Goal: Complete application form

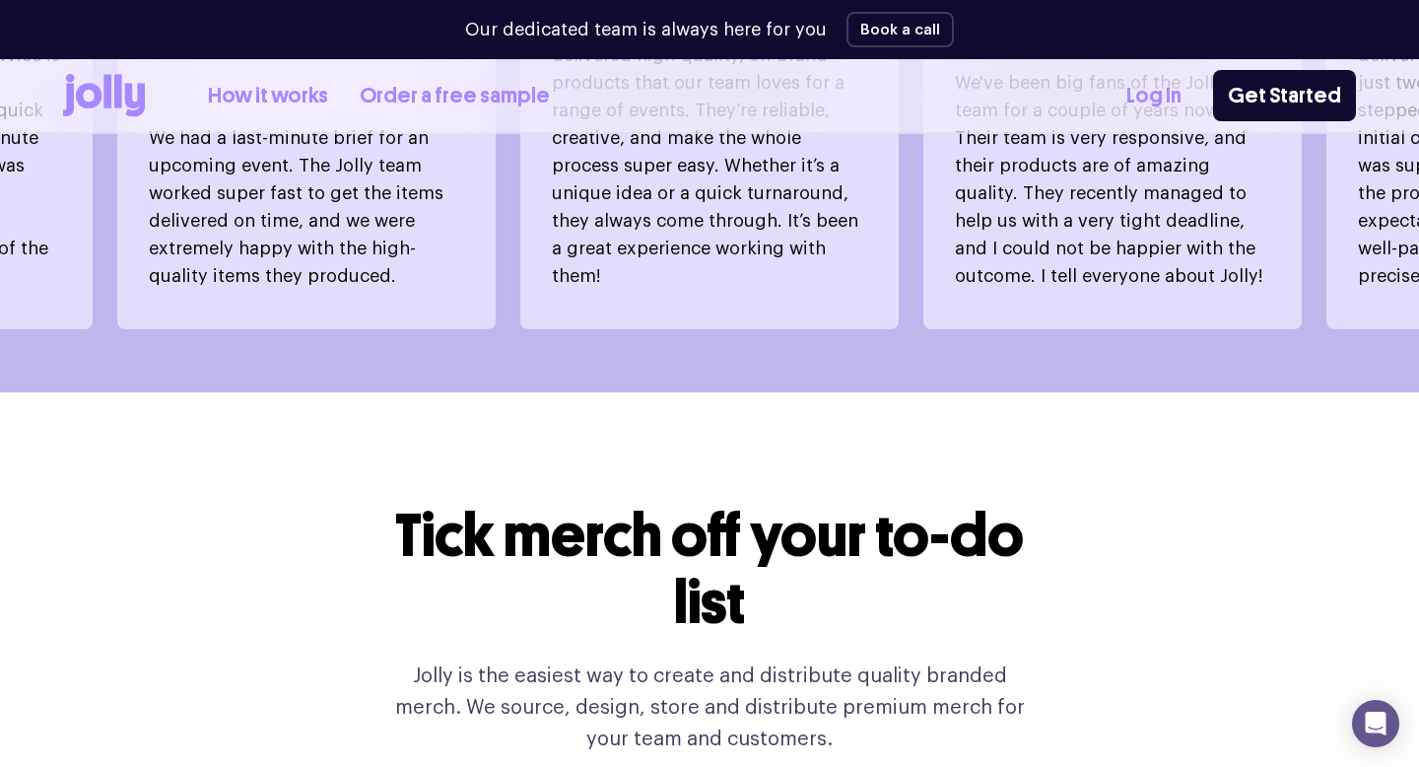
scroll to position [1526, 0]
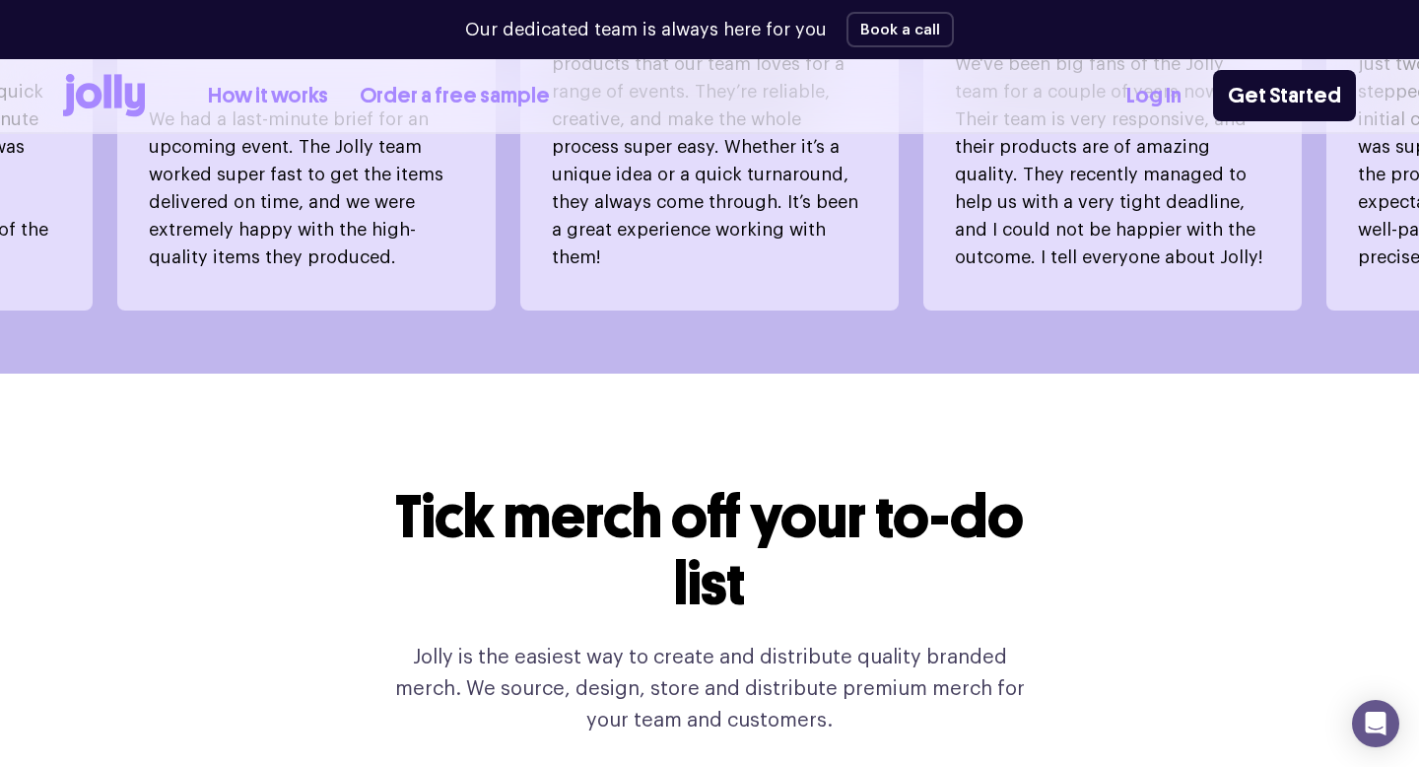
click at [130, 85] on icon at bounding box center [135, 101] width 20 height 34
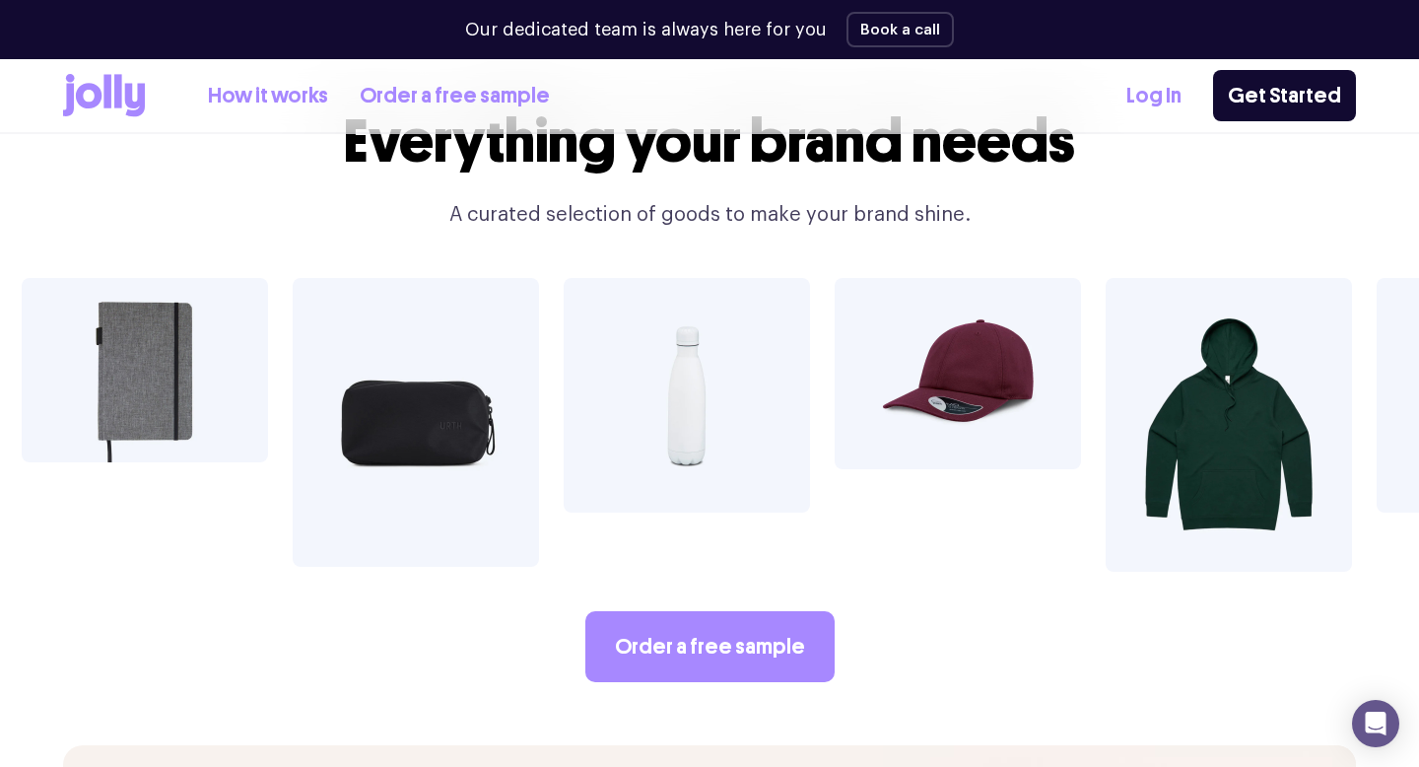
scroll to position [3345, 0]
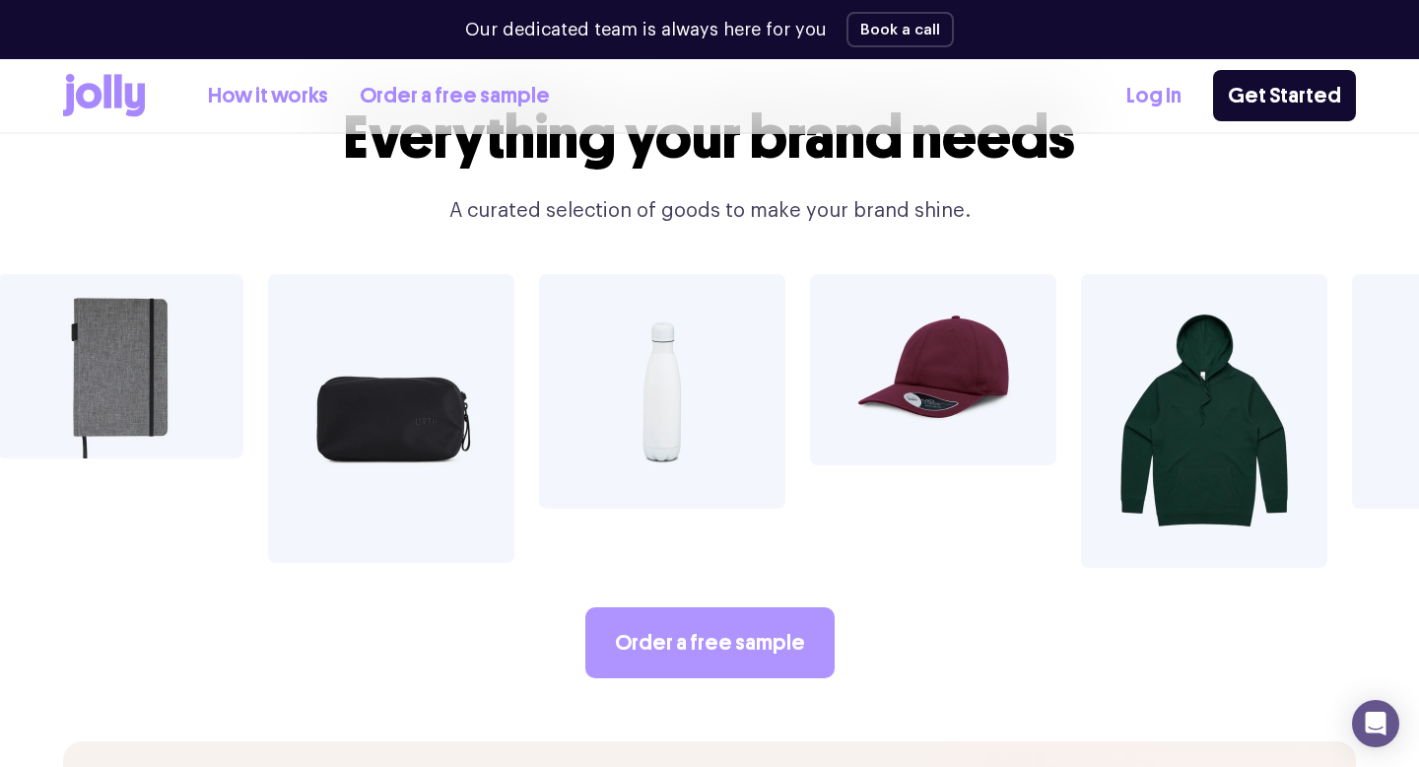
click at [674, 612] on link "Order a free sample" at bounding box center [710, 642] width 249 height 71
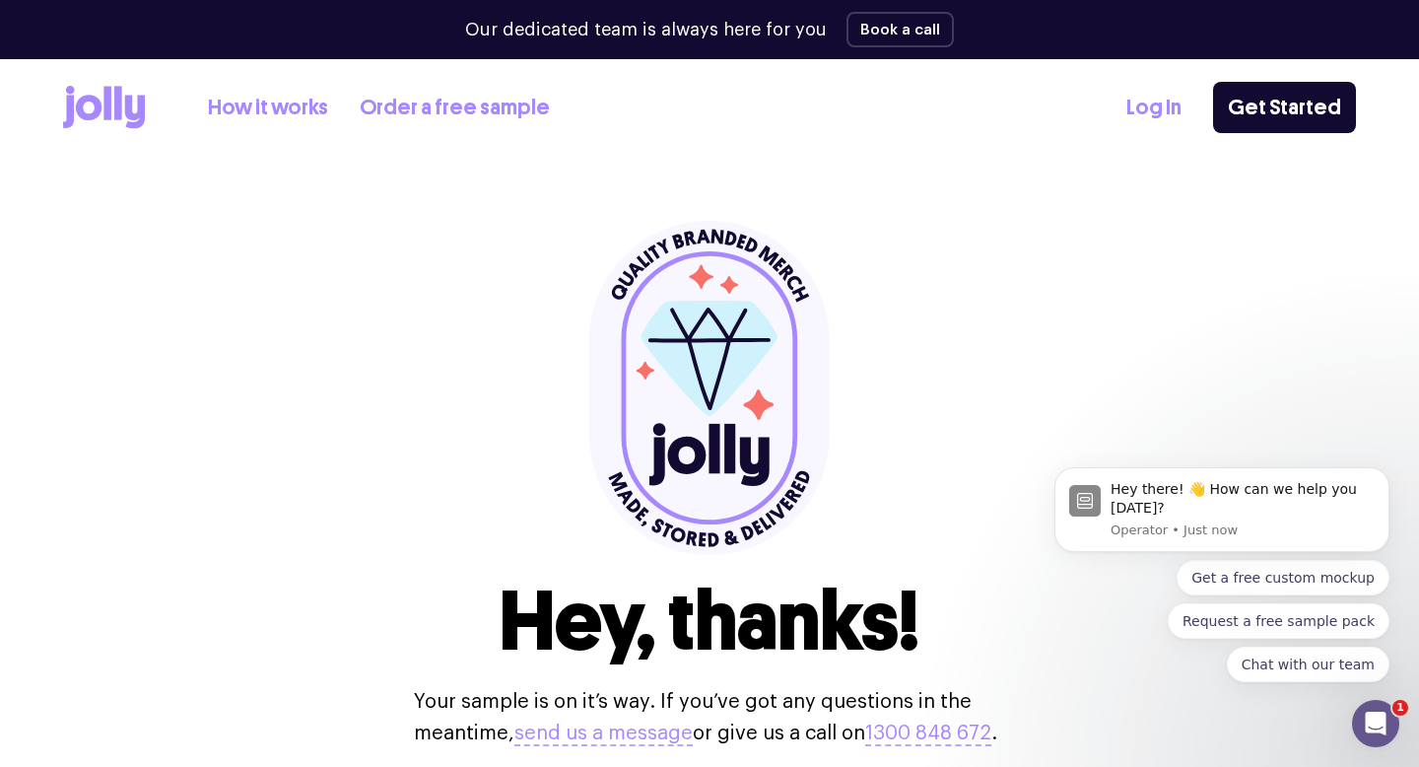
click at [141, 122] on icon at bounding box center [135, 113] width 20 height 34
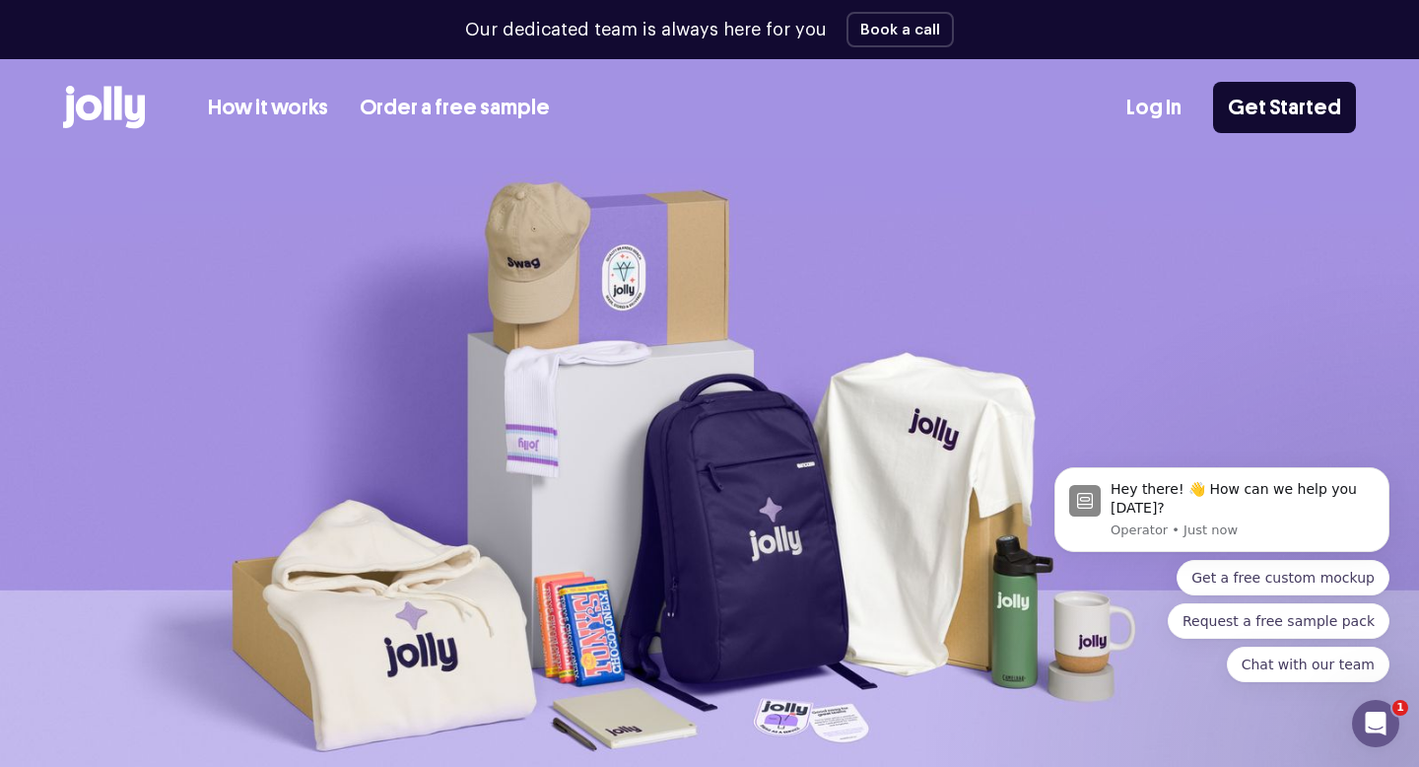
click at [278, 115] on link "How it works" at bounding box center [268, 108] width 120 height 33
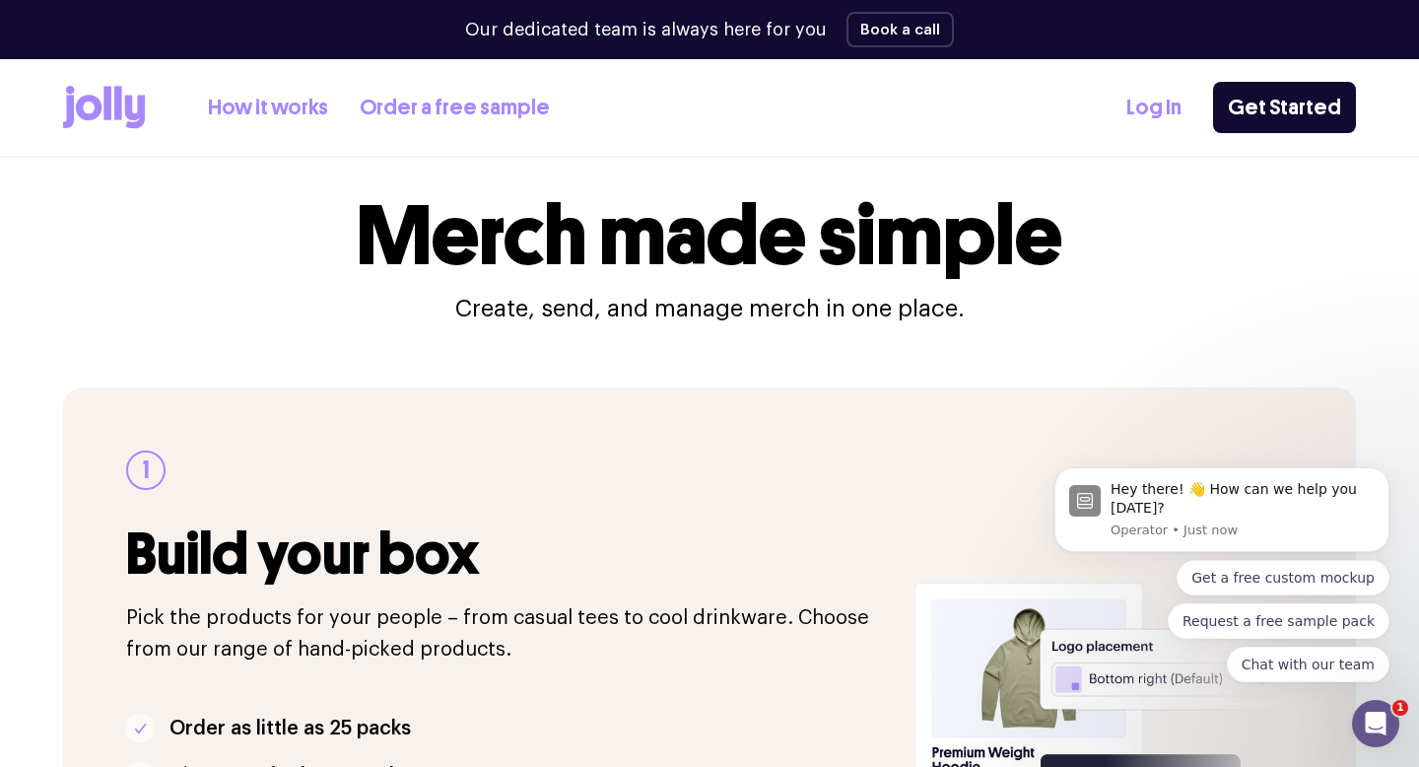
scroll to position [43, 0]
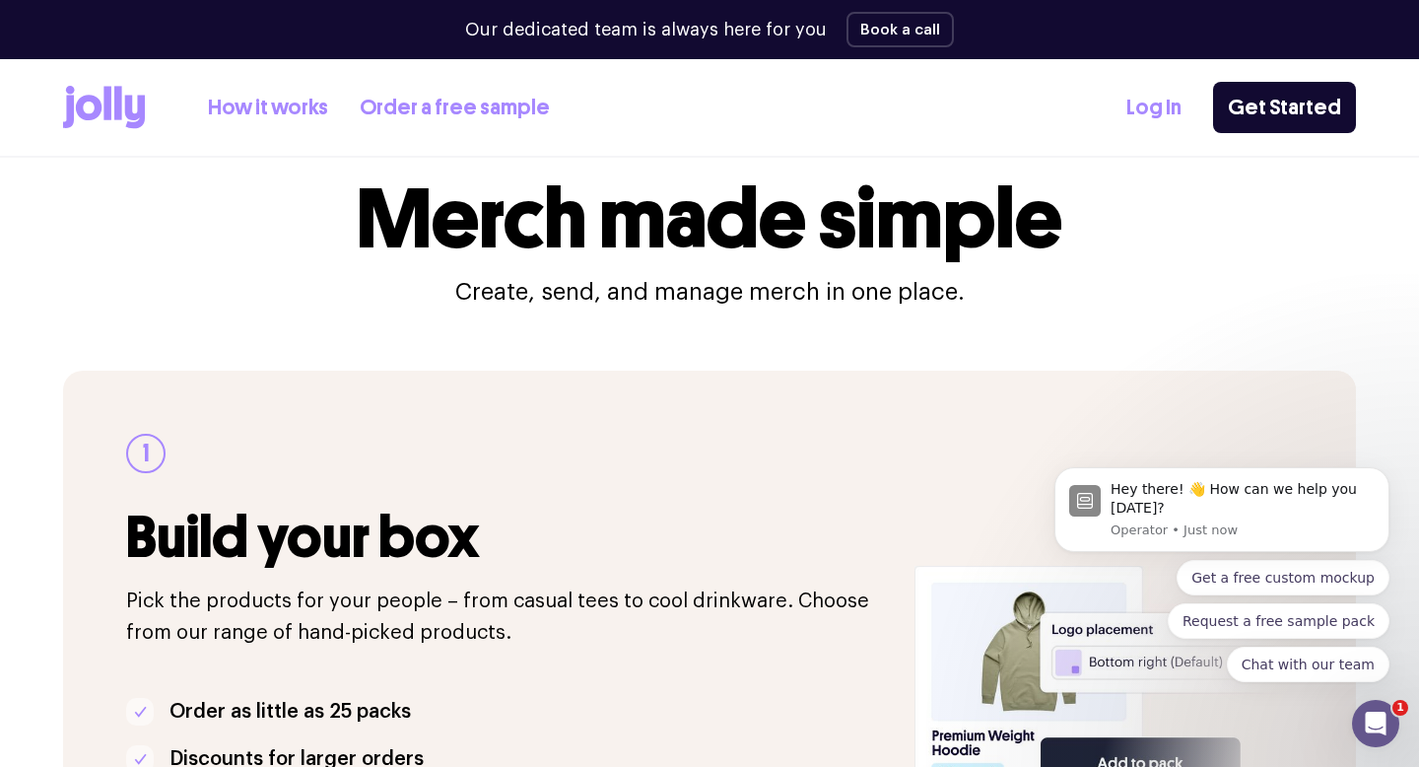
click at [384, 127] on div "How it works Order a free sample" at bounding box center [306, 107] width 487 height 43
click at [384, 119] on link "Order a free sample" at bounding box center [455, 108] width 190 height 33
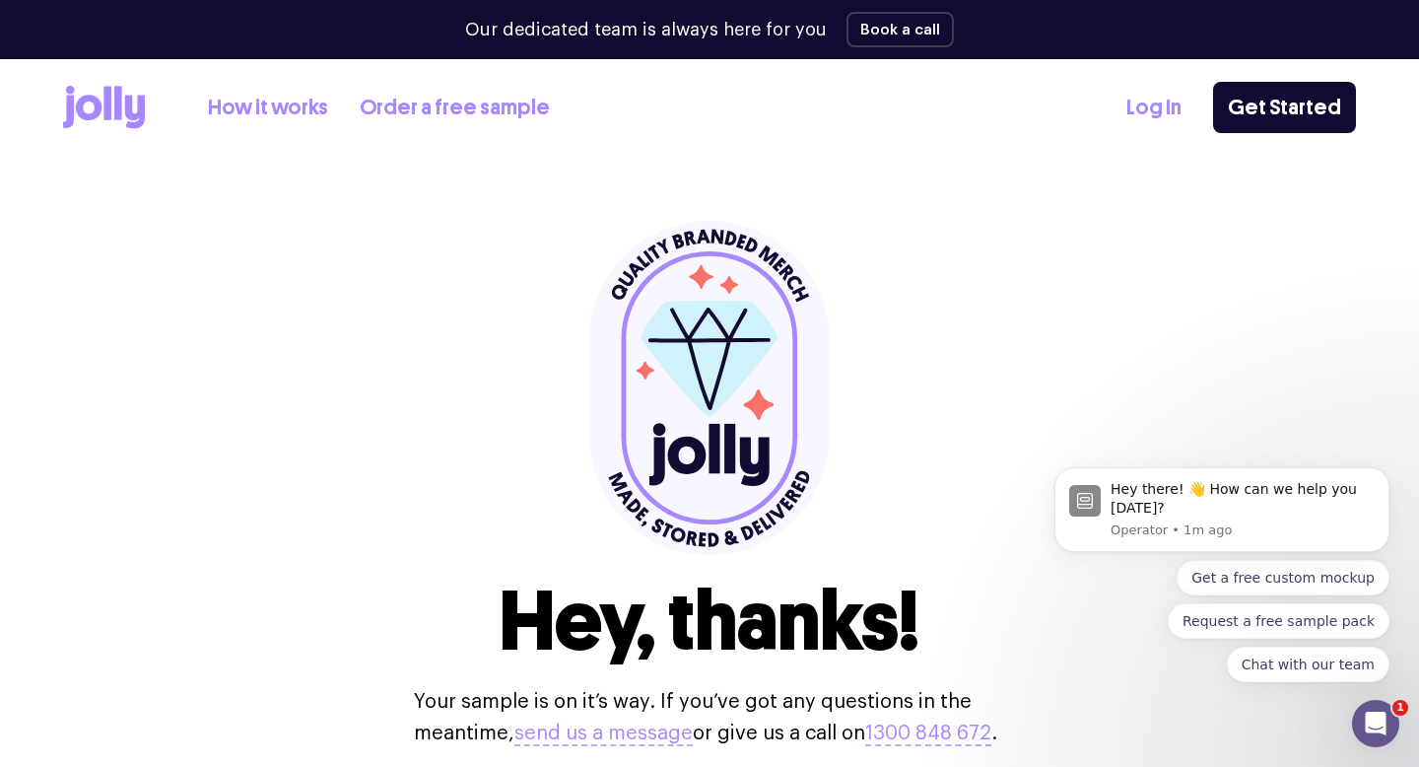
click at [110, 113] on icon at bounding box center [108, 103] width 8 height 34
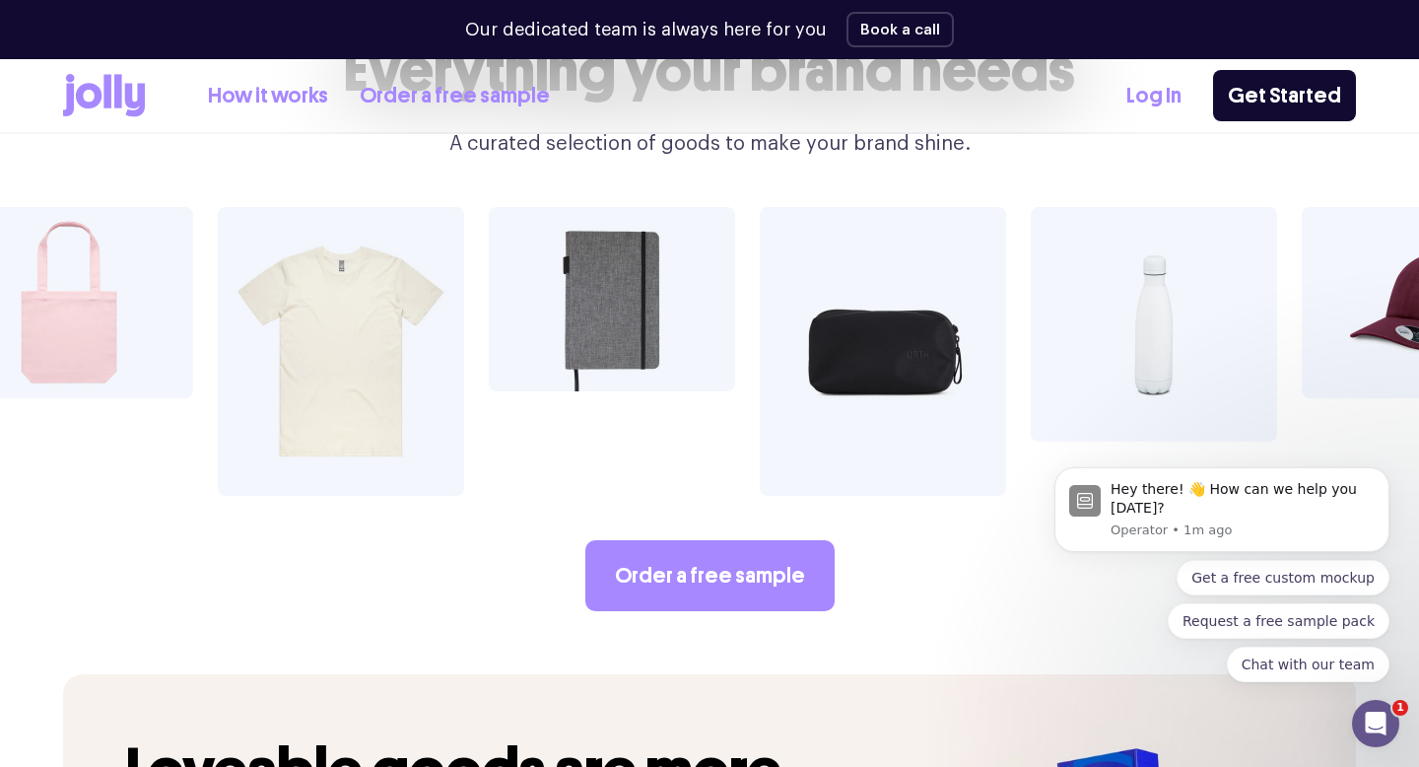
scroll to position [3417, 0]
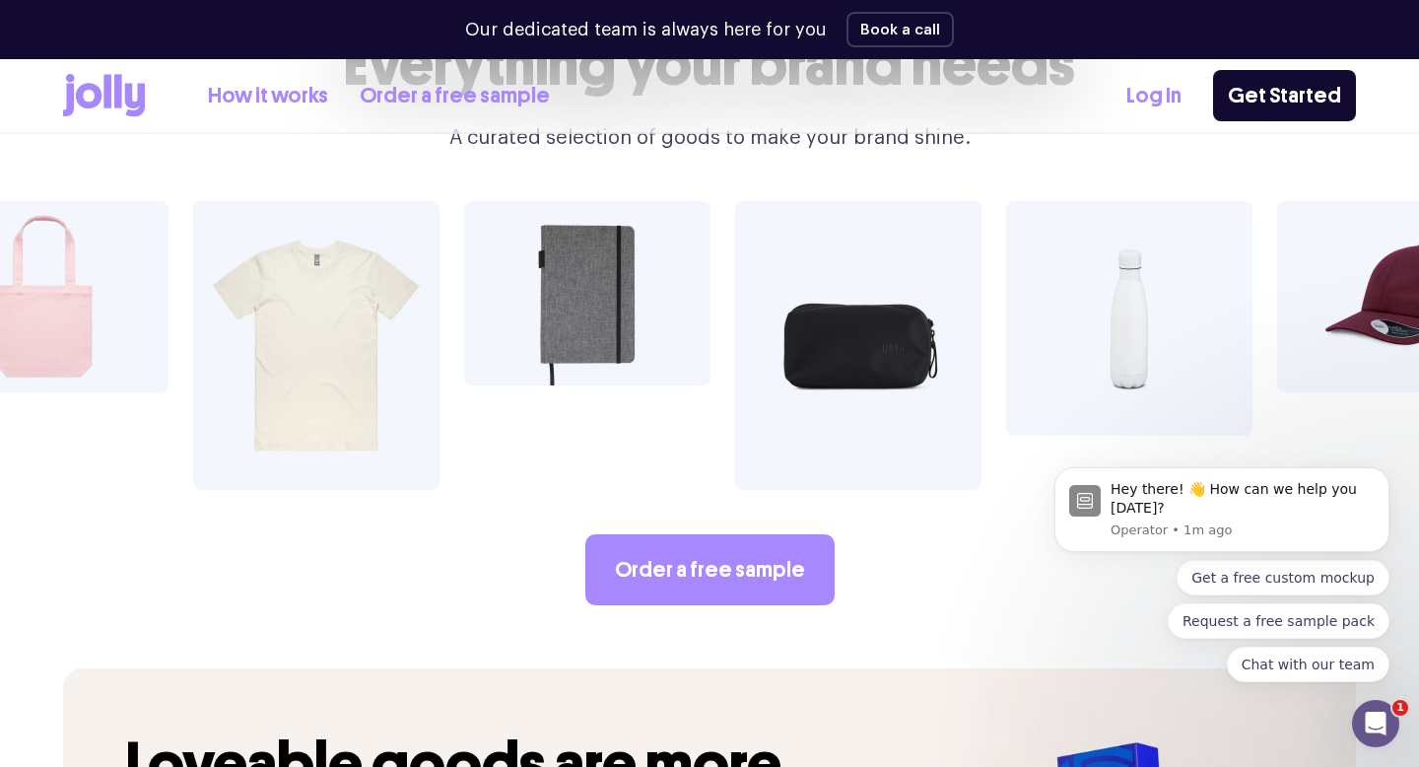
click at [752, 336] on img at bounding box center [858, 345] width 246 height 289
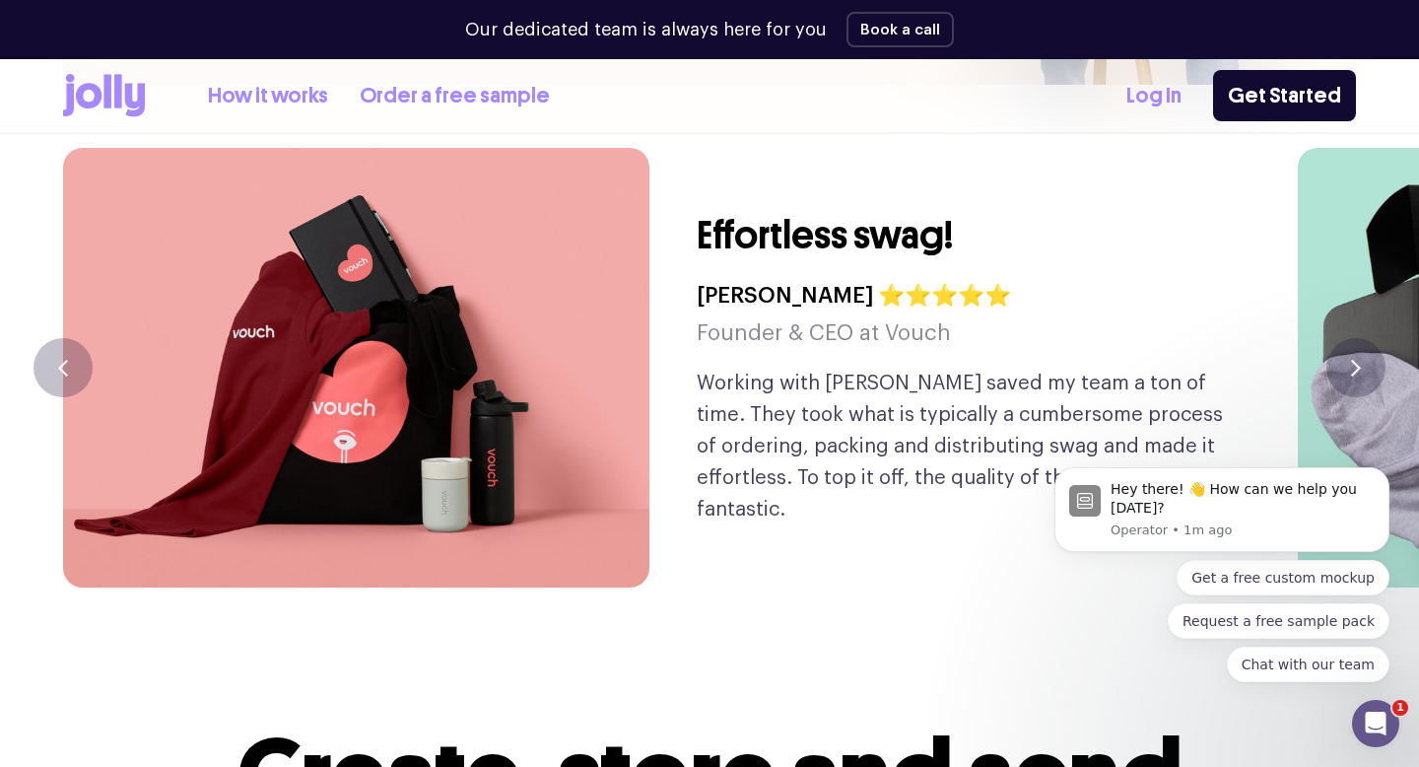
scroll to position [5446, 0]
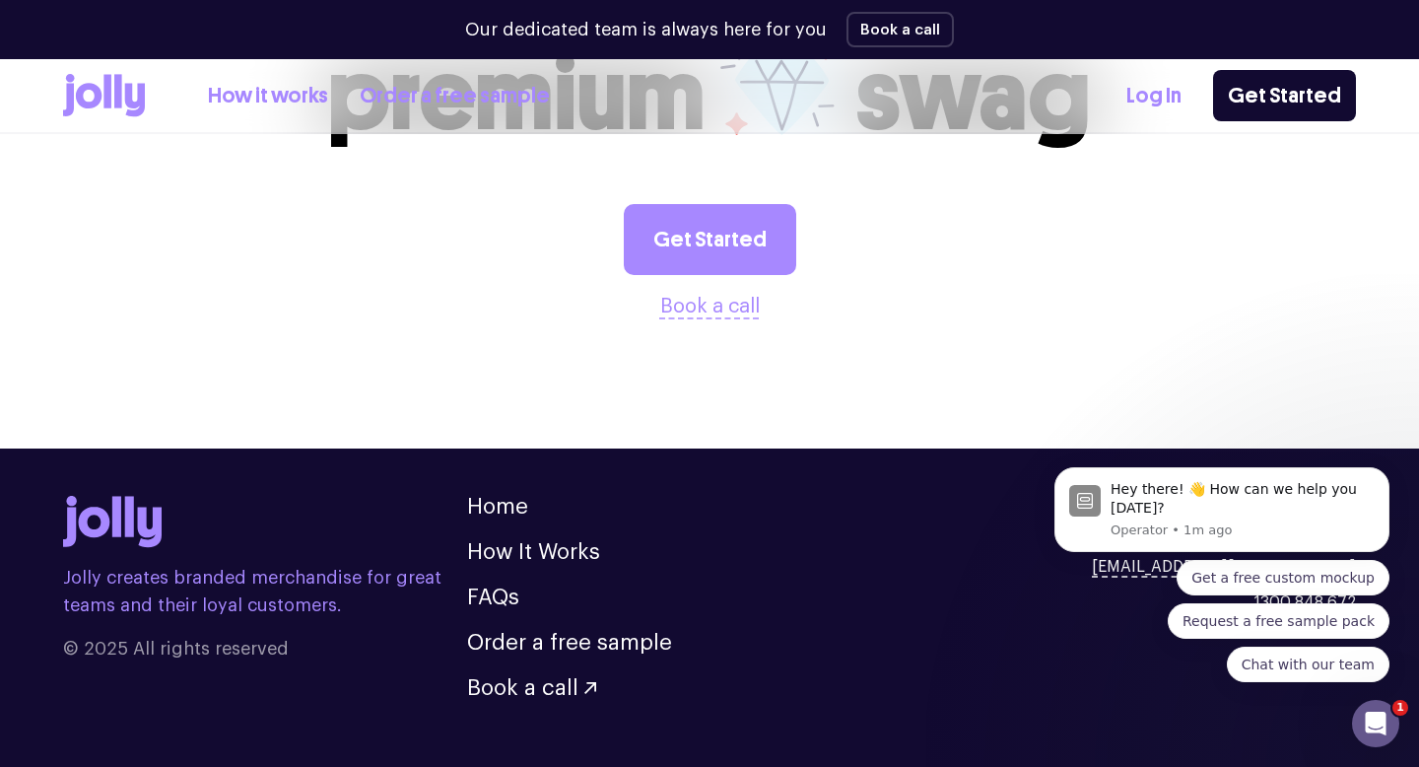
drag, startPoint x: 903, startPoint y: 327, endPoint x: 564, endPoint y: 1, distance: 470.6
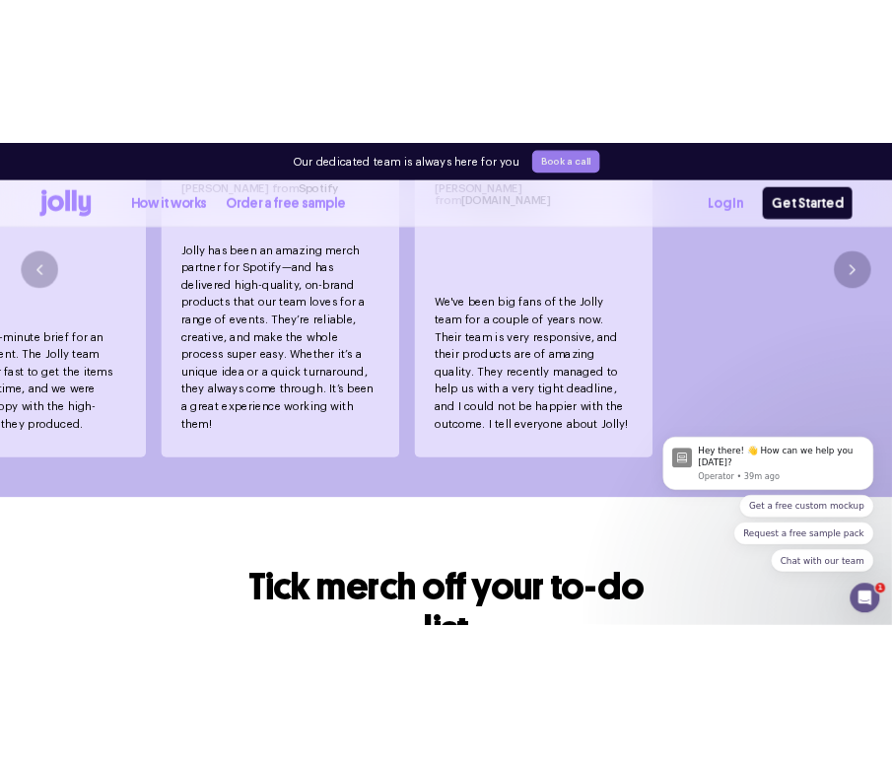
scroll to position [1167, 0]
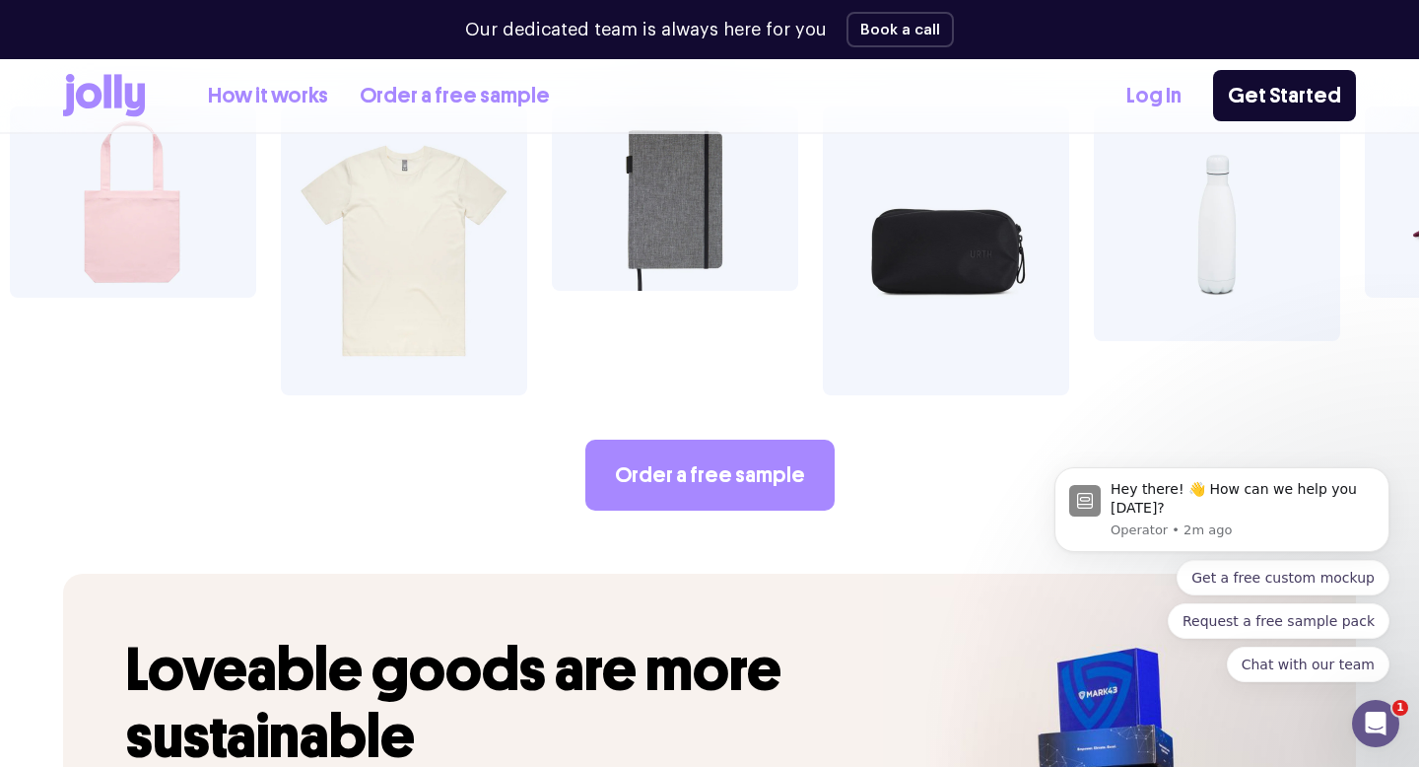
scroll to position [3515, 0]
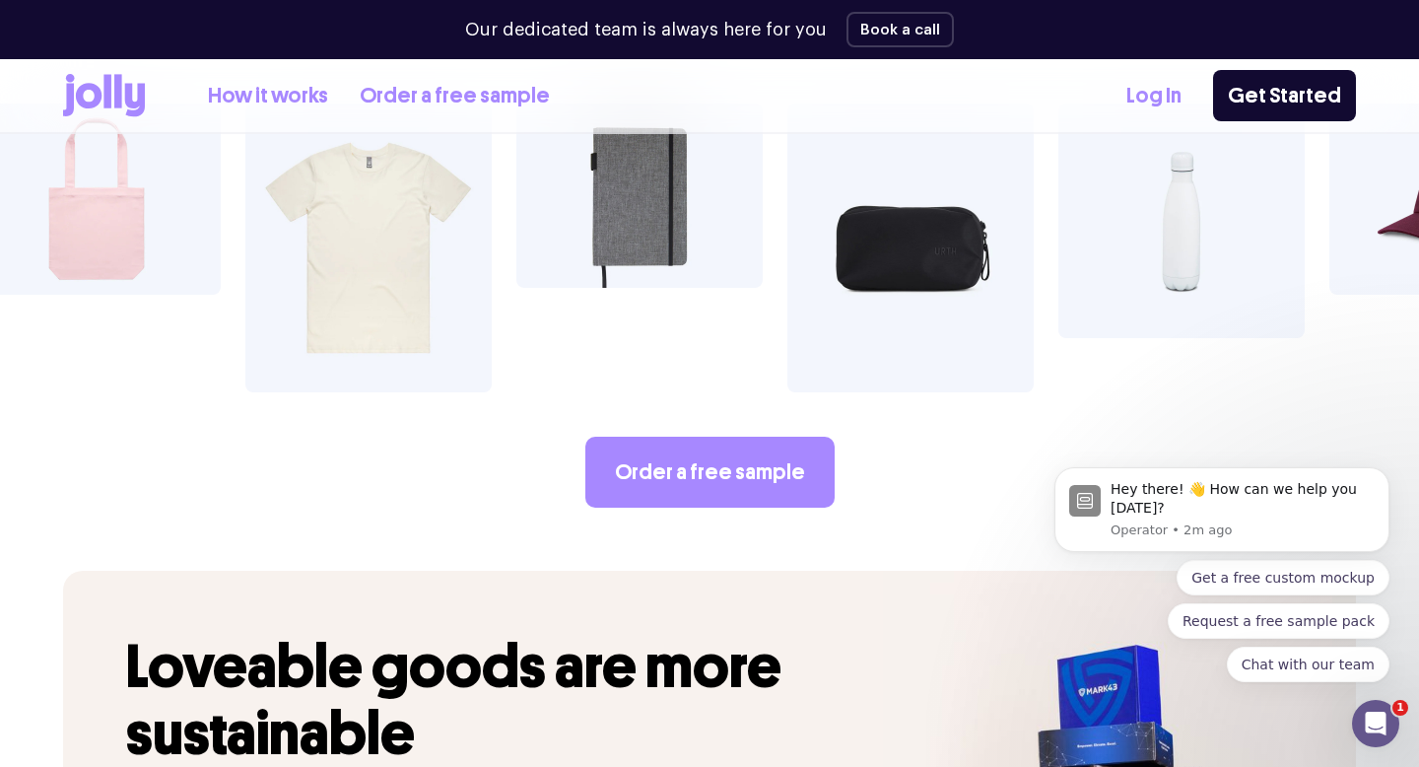
click at [444, 204] on img at bounding box center [368, 248] width 246 height 289
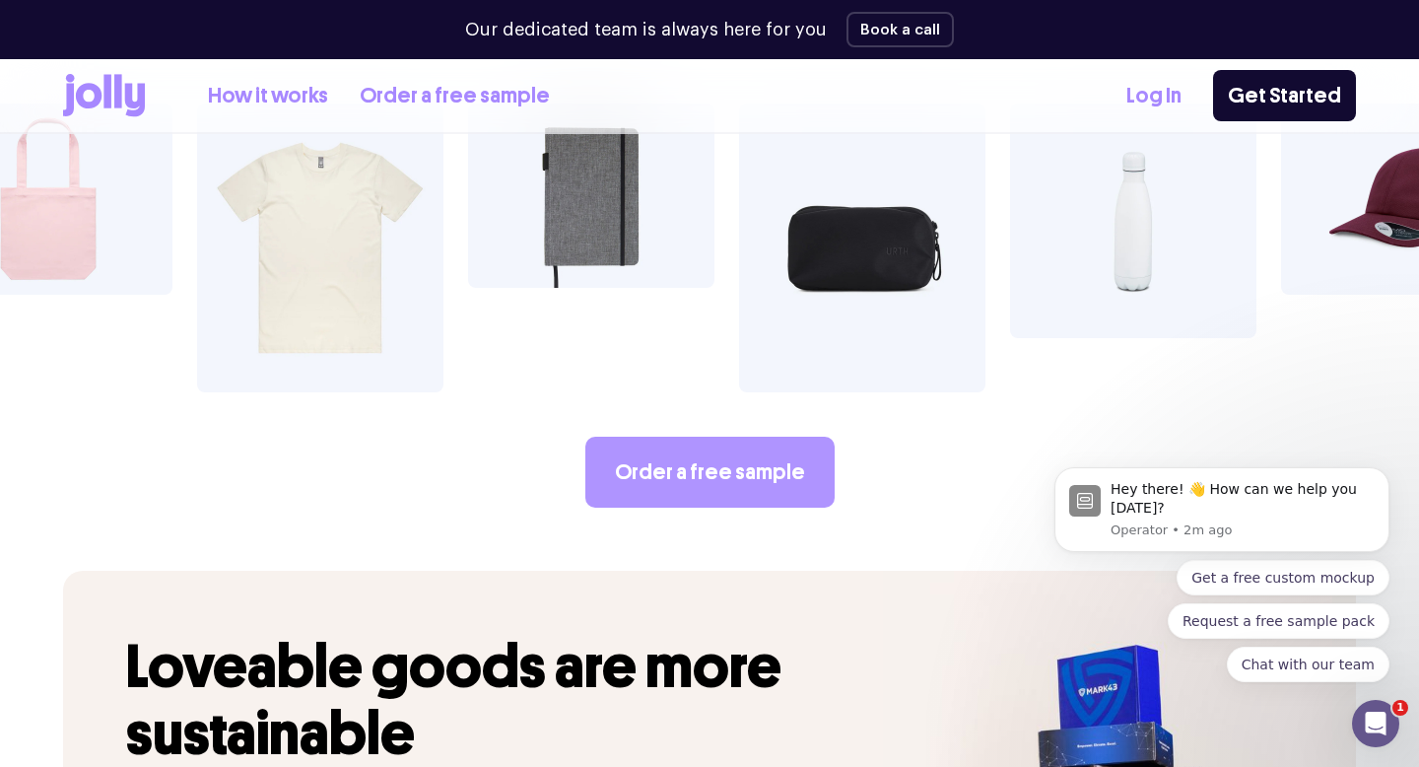
click at [623, 437] on link "Order a free sample" at bounding box center [710, 472] width 249 height 71
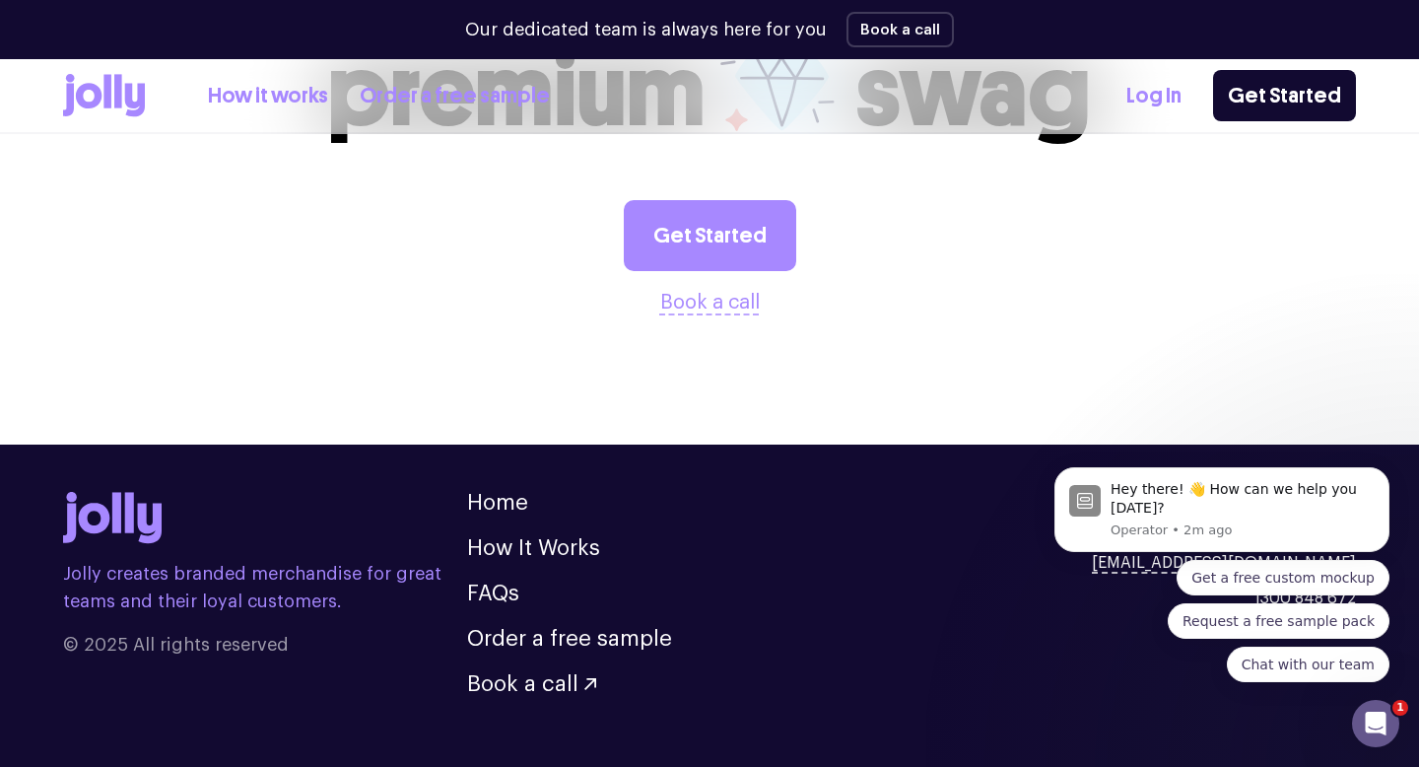
scroll to position [1045, 0]
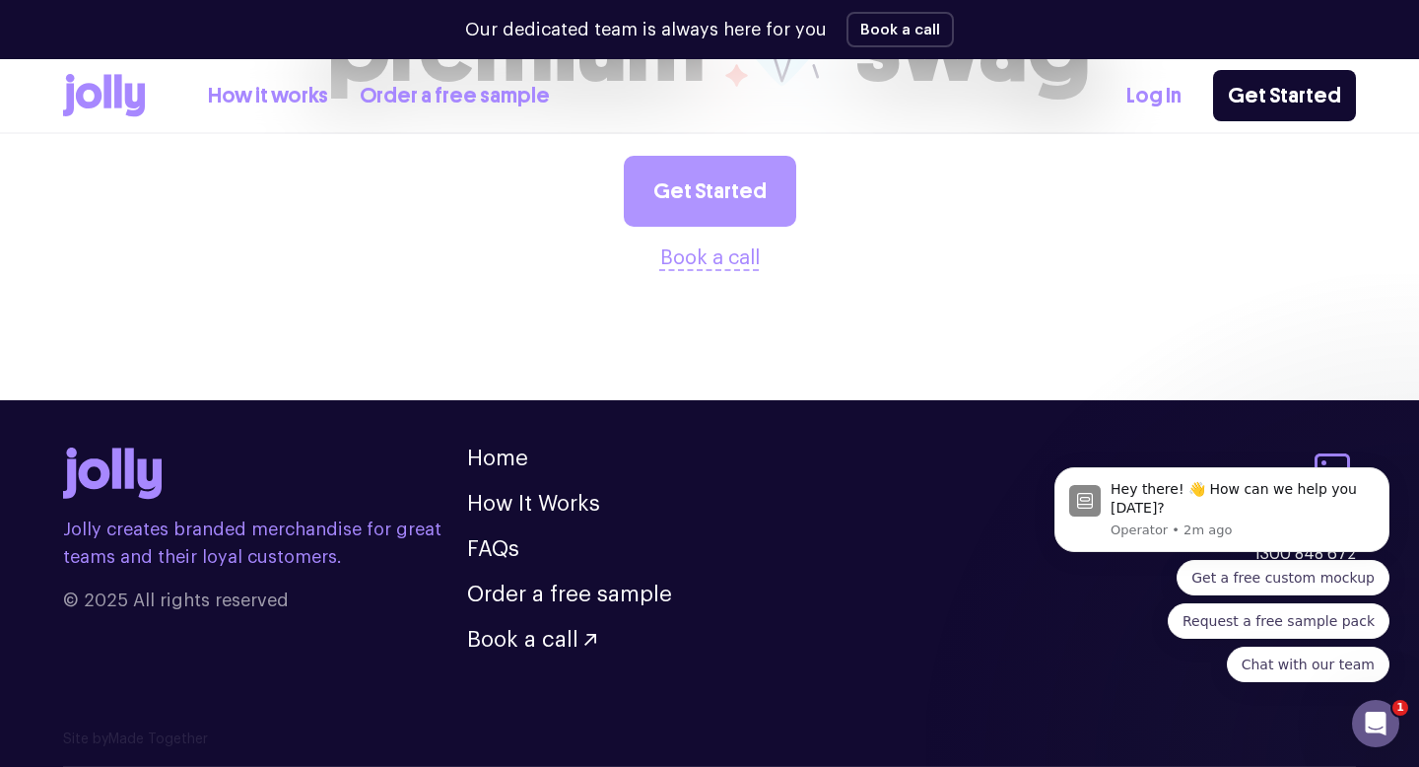
click at [729, 212] on link "Get Started" at bounding box center [710, 191] width 173 height 71
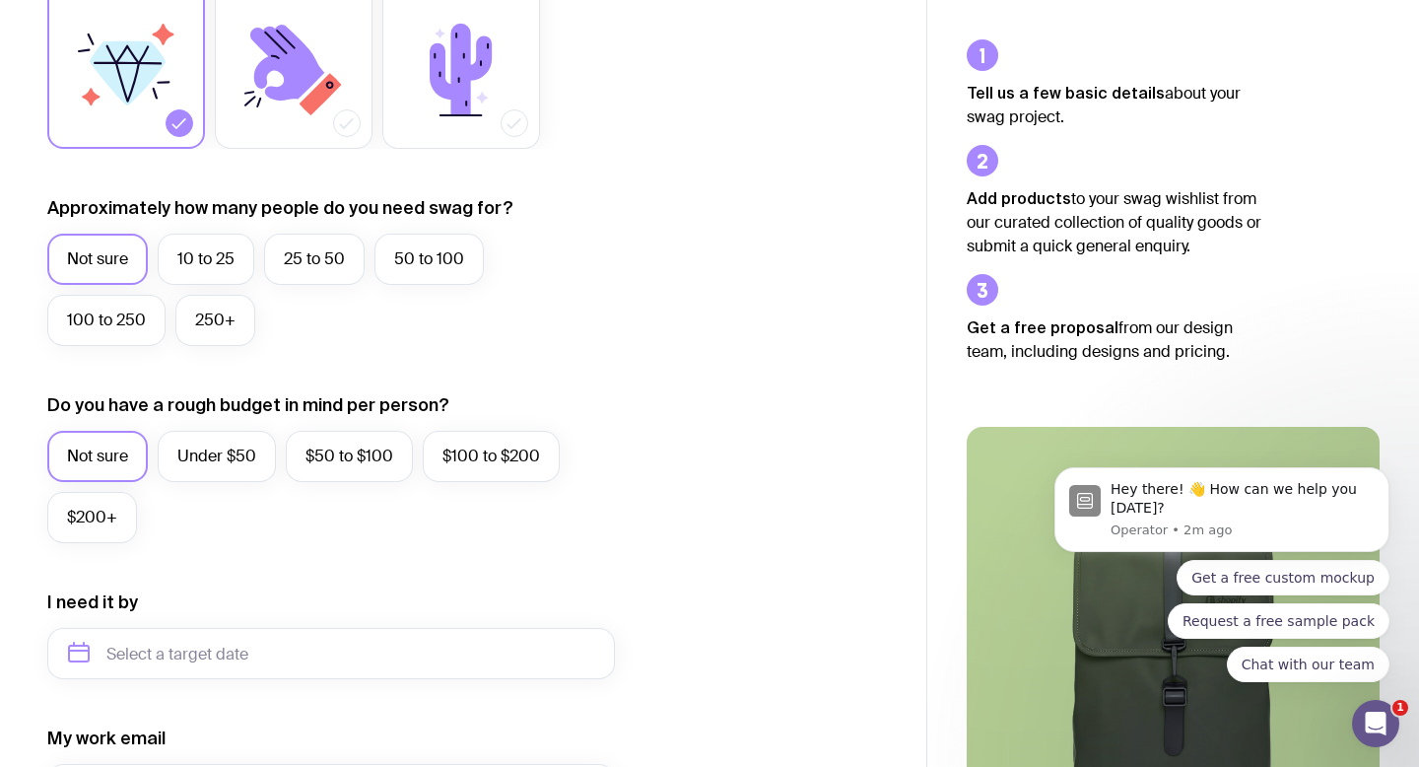
scroll to position [909, 0]
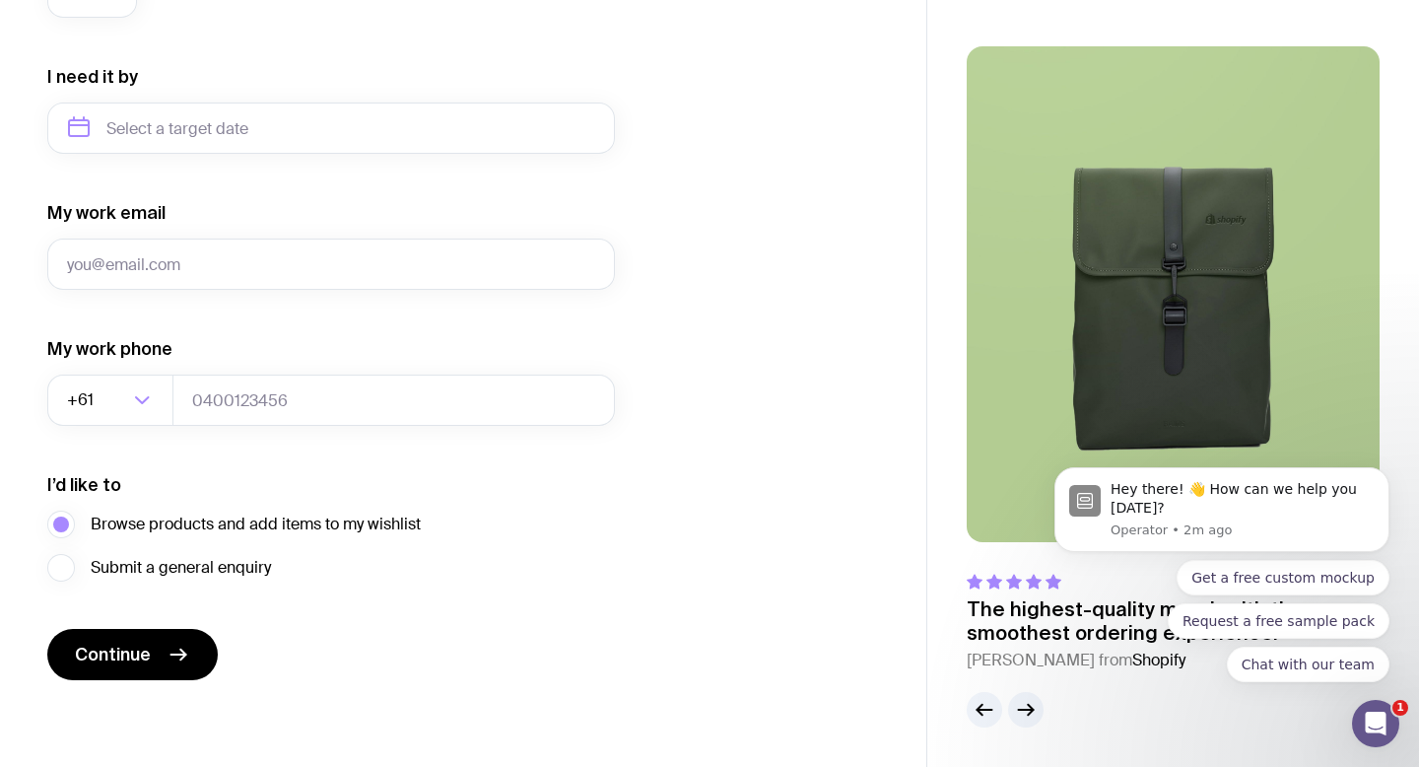
click at [1043, 333] on body "Hey there! 👋 How can we help you today? Operator • 2m ago Get a free custom moc…" at bounding box center [1222, 514] width 379 height 382
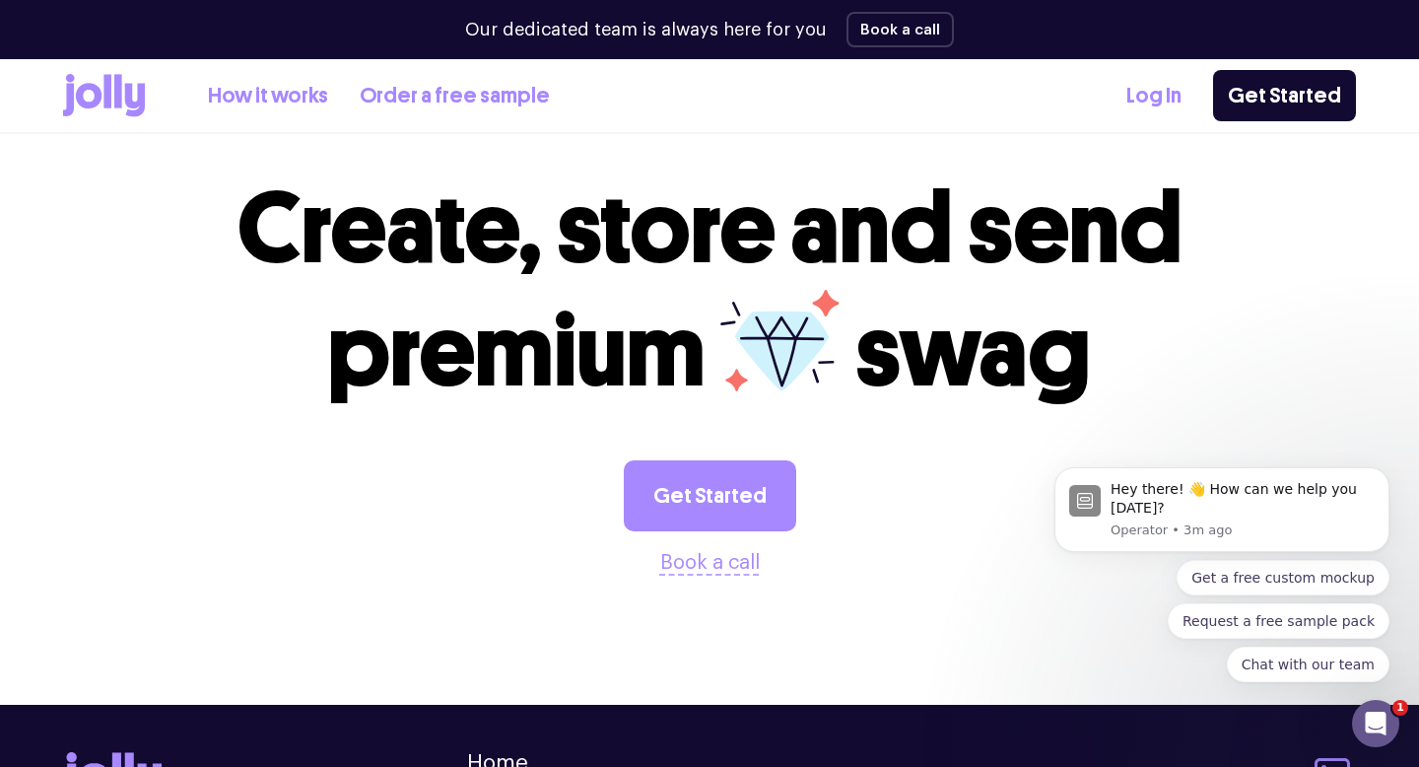
scroll to position [522, 0]
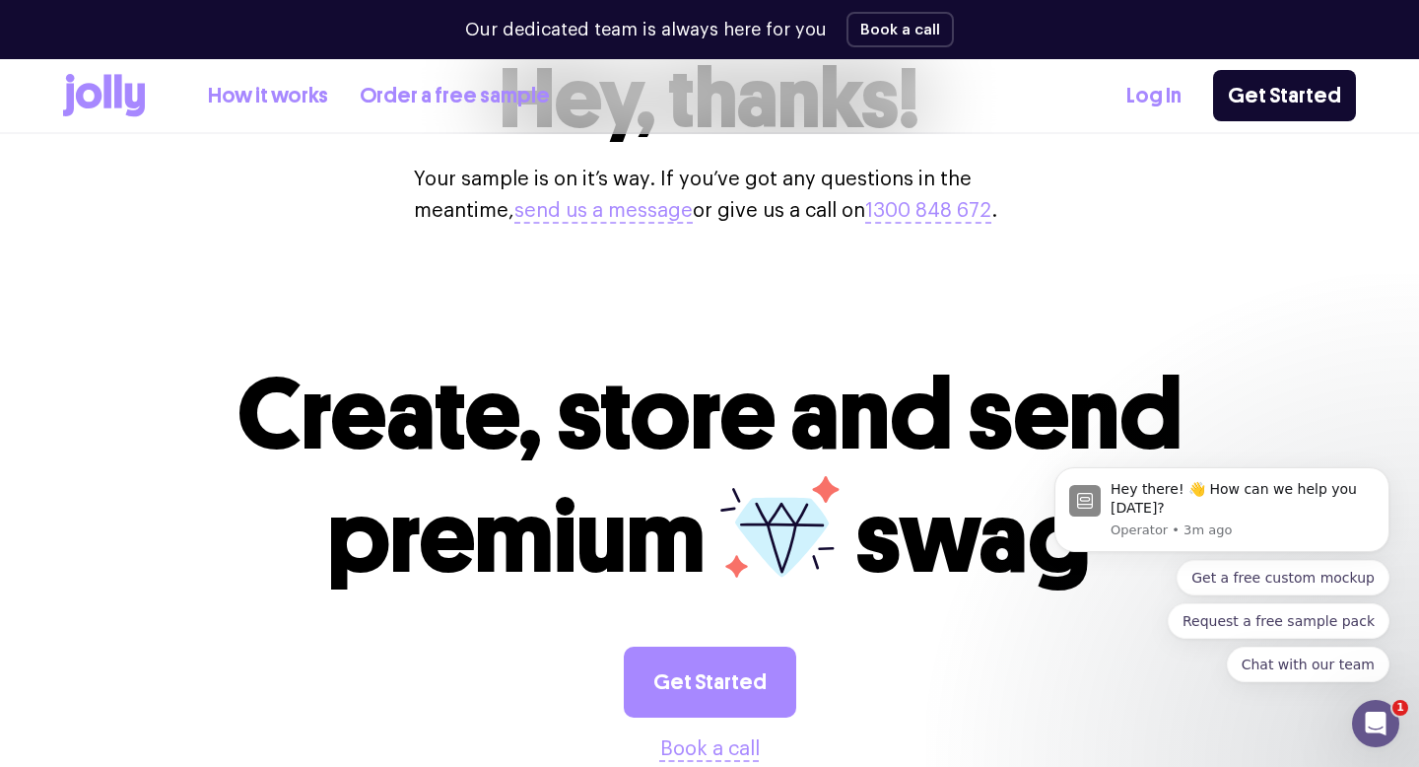
click at [278, 91] on link "How it works" at bounding box center [268, 96] width 120 height 33
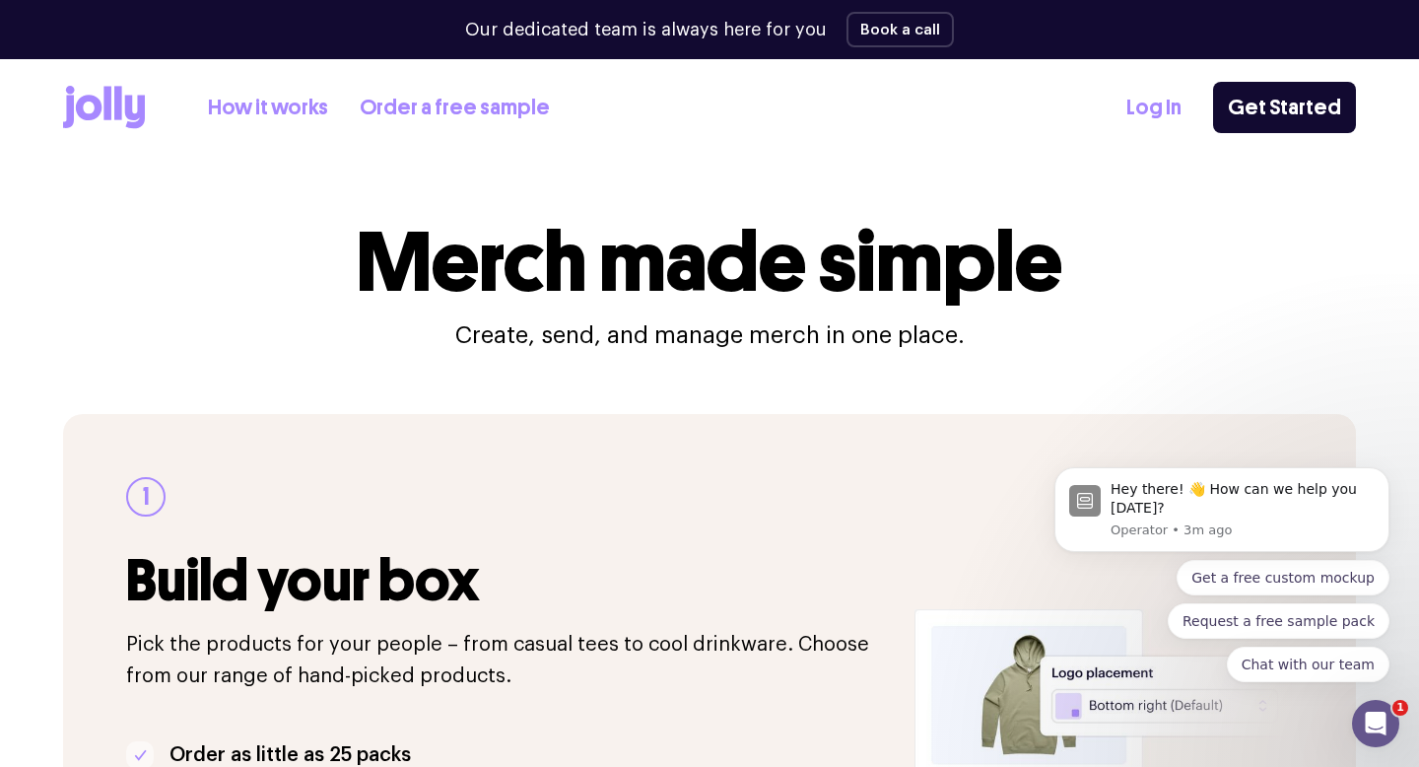
click at [698, 34] on p "Our dedicated team is always here for you" at bounding box center [646, 30] width 362 height 27
click at [1279, 97] on link "Get Started" at bounding box center [1284, 107] width 143 height 51
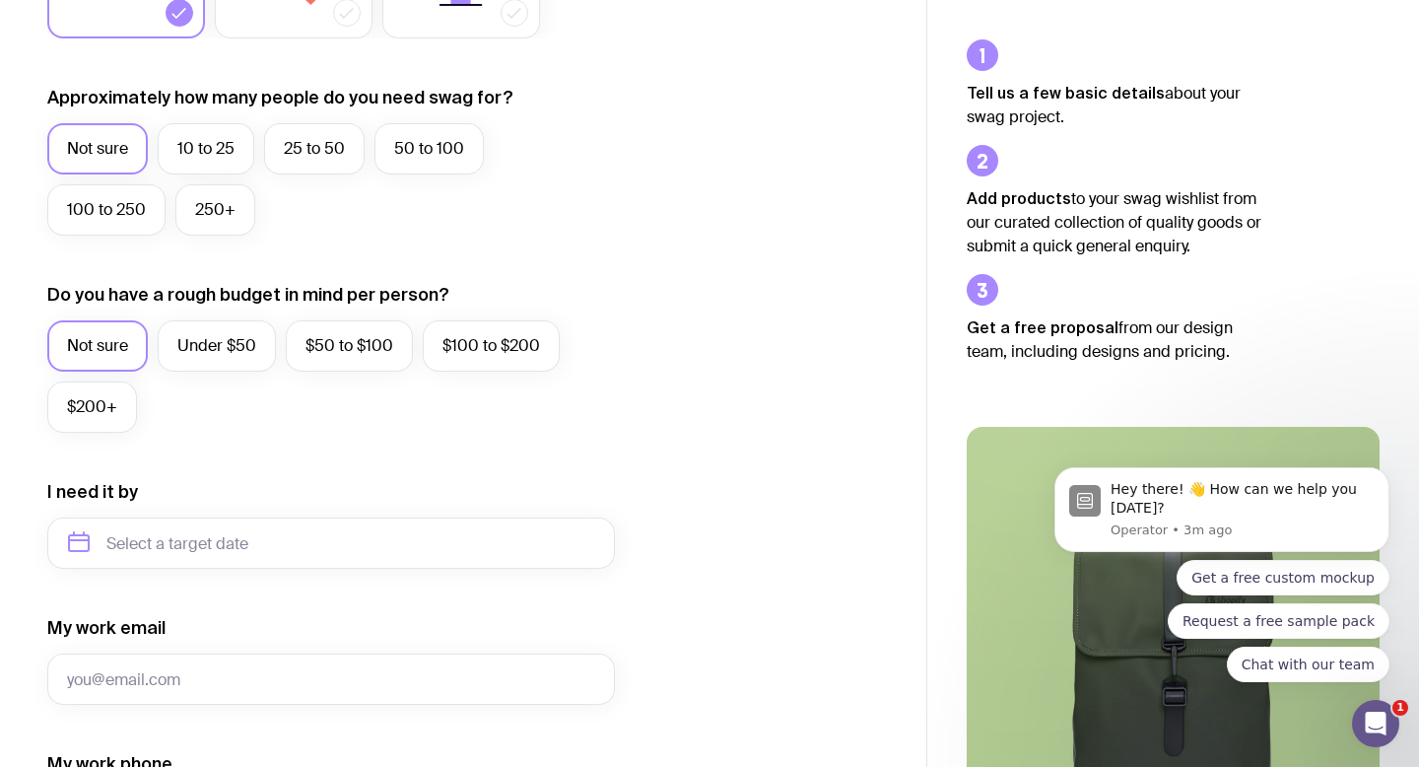
scroll to position [496, 0]
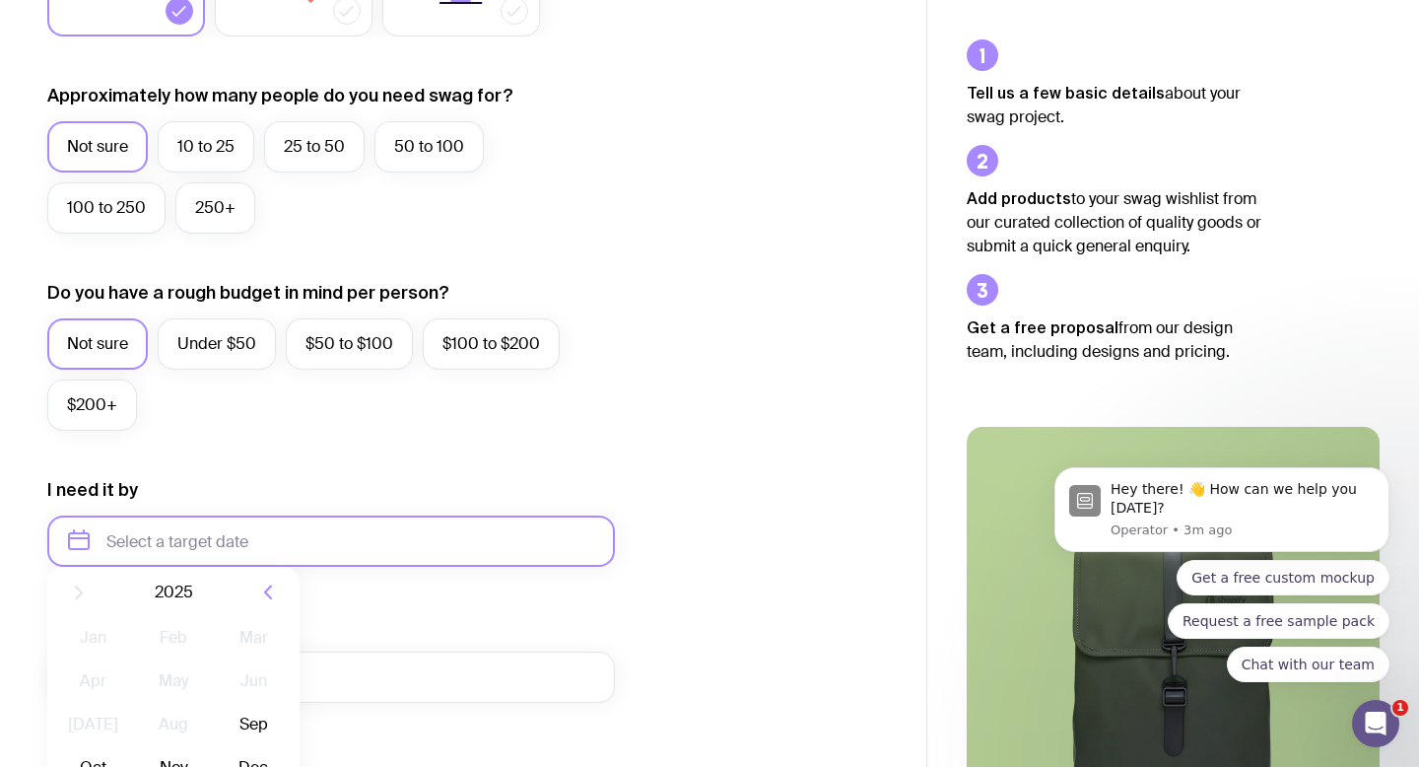
click at [244, 527] on input "text" at bounding box center [331, 541] width 568 height 51
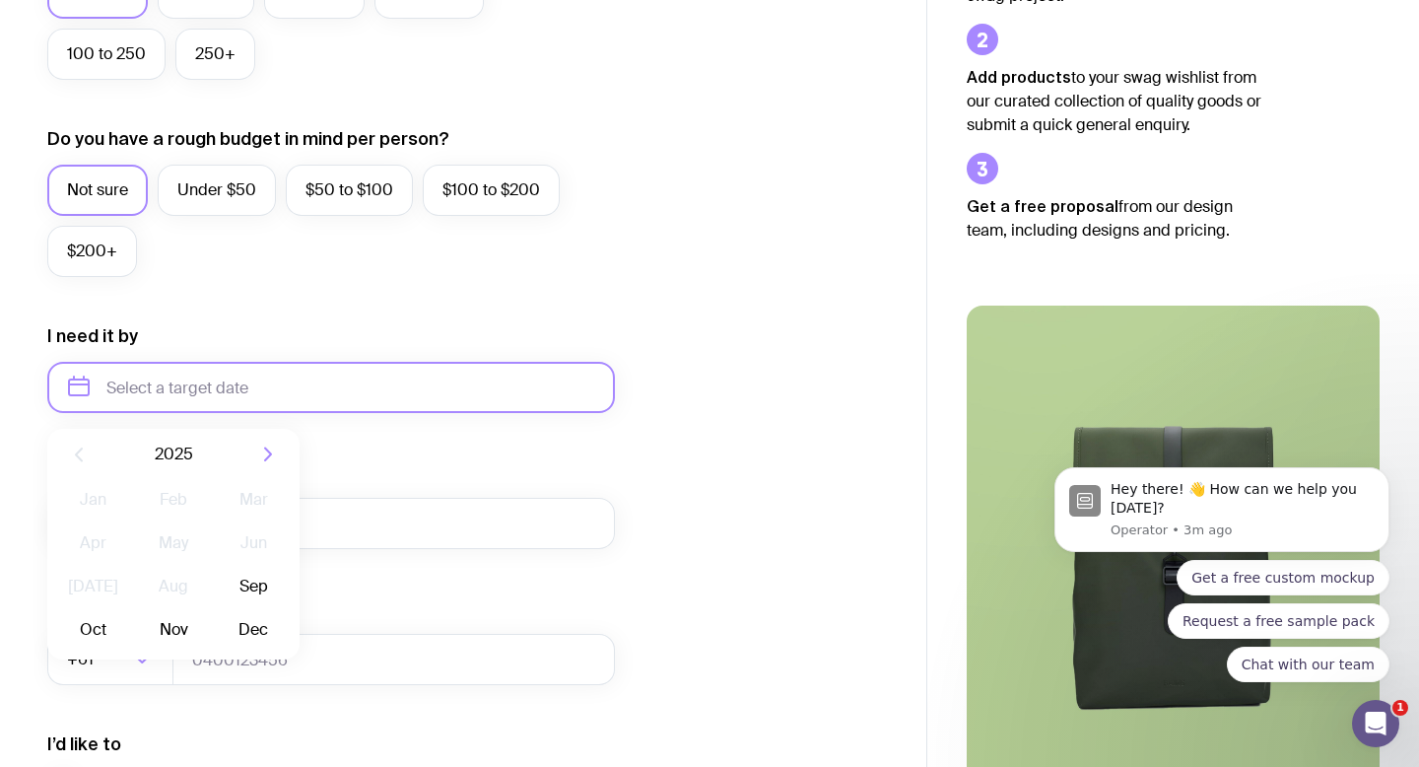
scroll to position [665, 0]
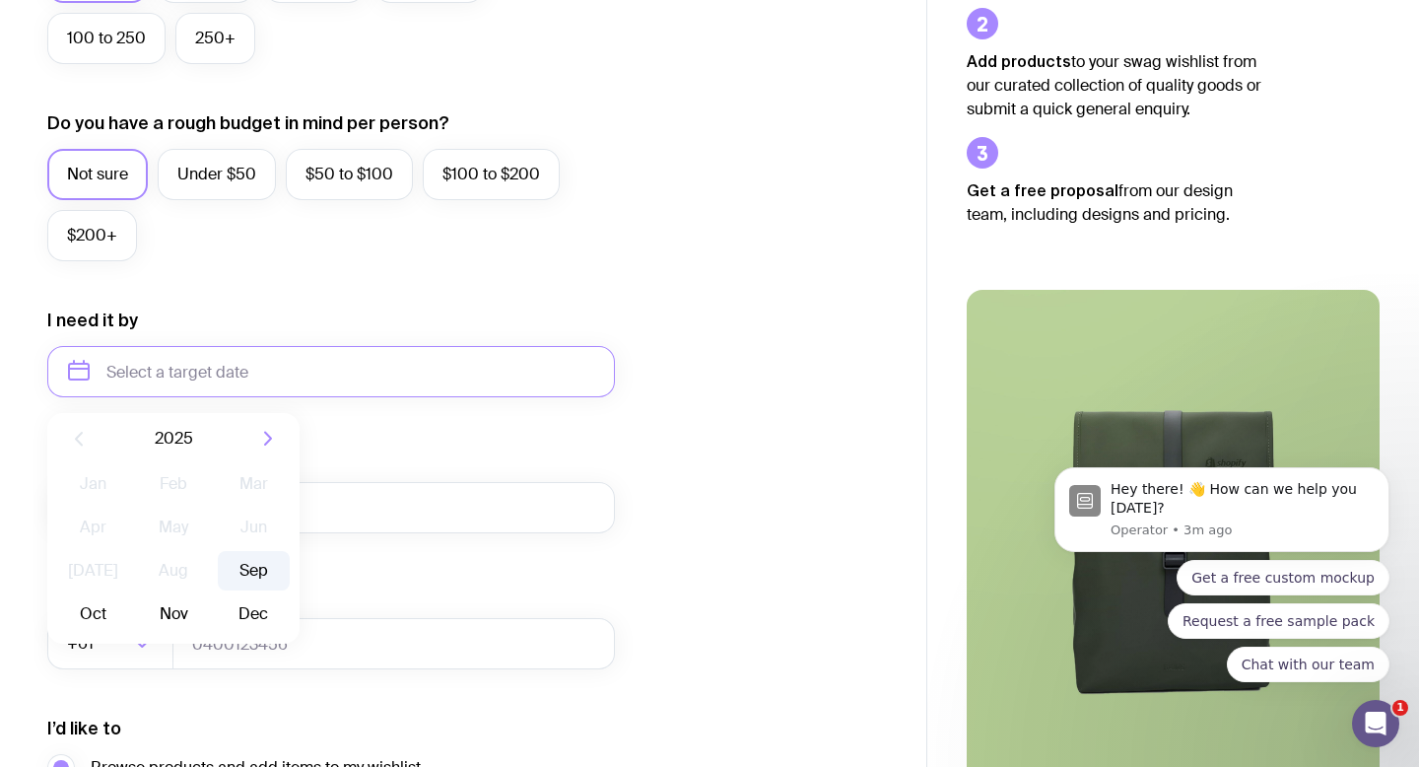
click at [129, 594] on button "Sep" at bounding box center [93, 613] width 72 height 39
type input "[DATE]"
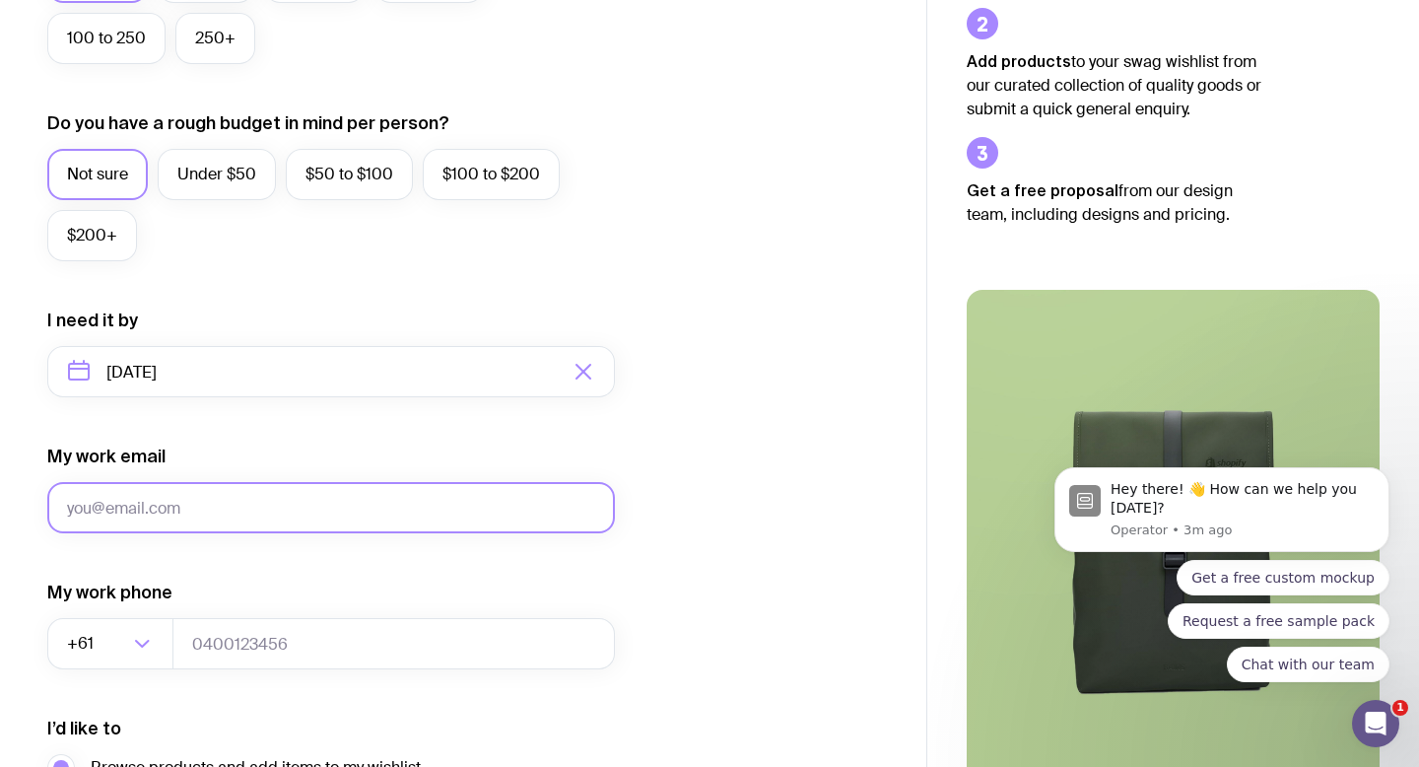
click at [232, 512] on input "My work email" at bounding box center [331, 507] width 568 height 51
type input "[EMAIL_ADDRESS][DOMAIN_NAME]"
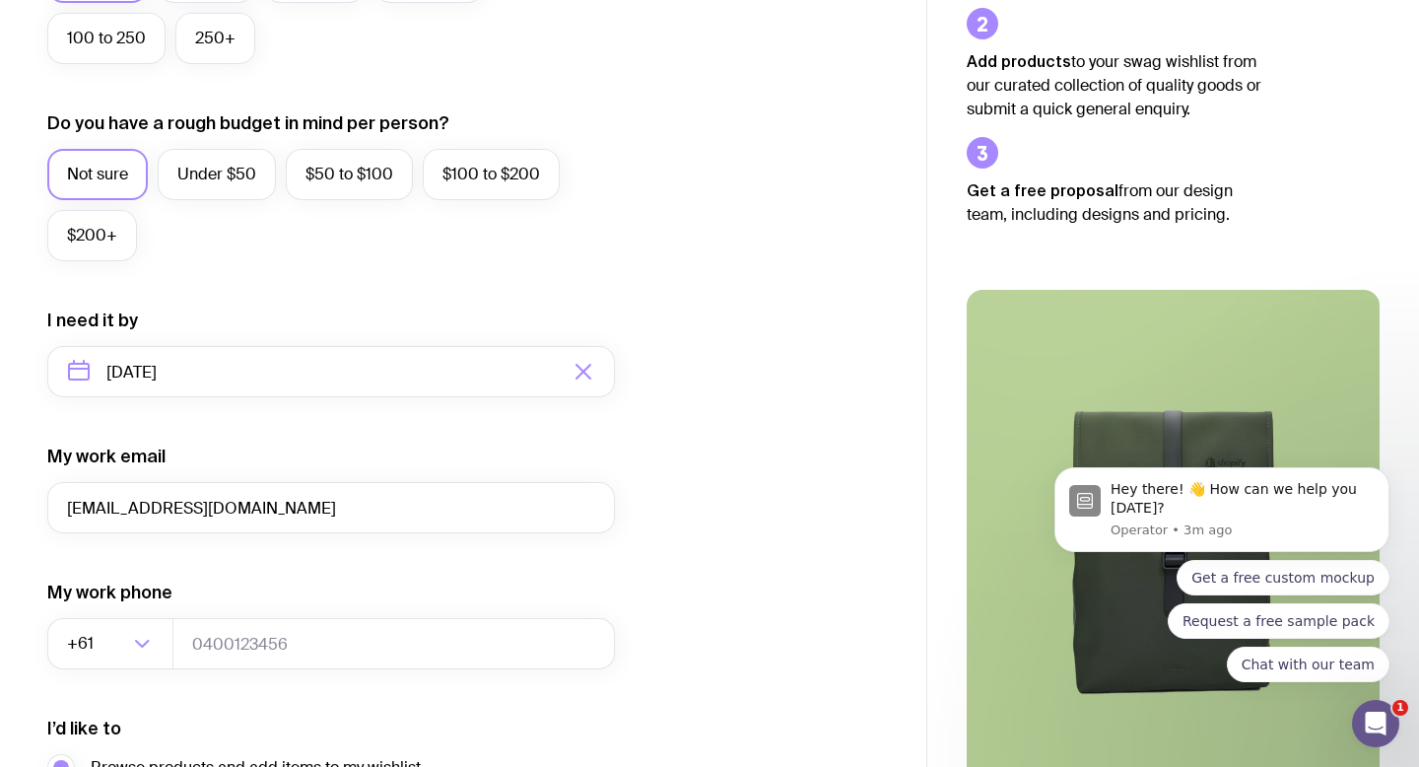
click at [220, 677] on form "I want swag for Customers Team members An event Approximately how many people d…" at bounding box center [331, 279] width 568 height 1287
click at [236, 650] on input "tel" at bounding box center [394, 643] width 443 height 51
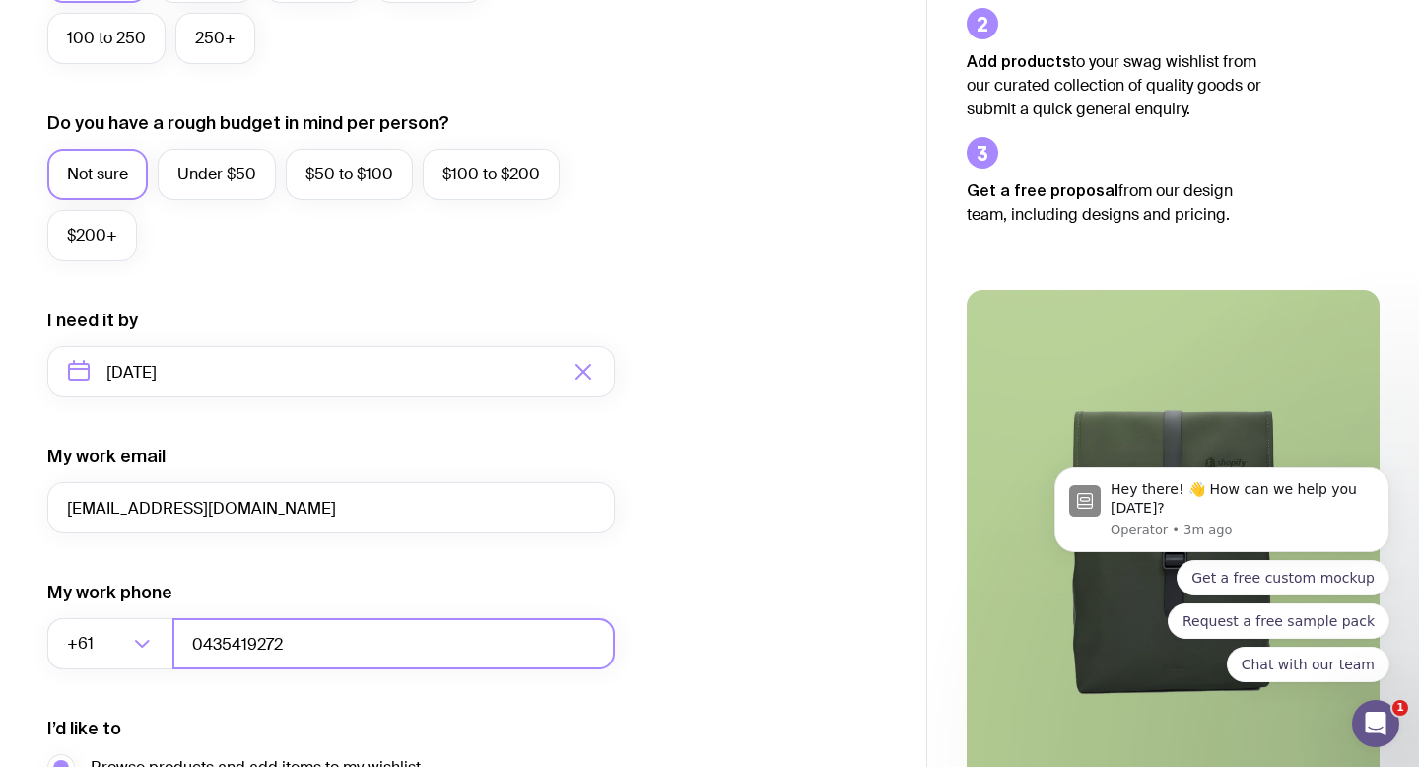
scroll to position [909, 0]
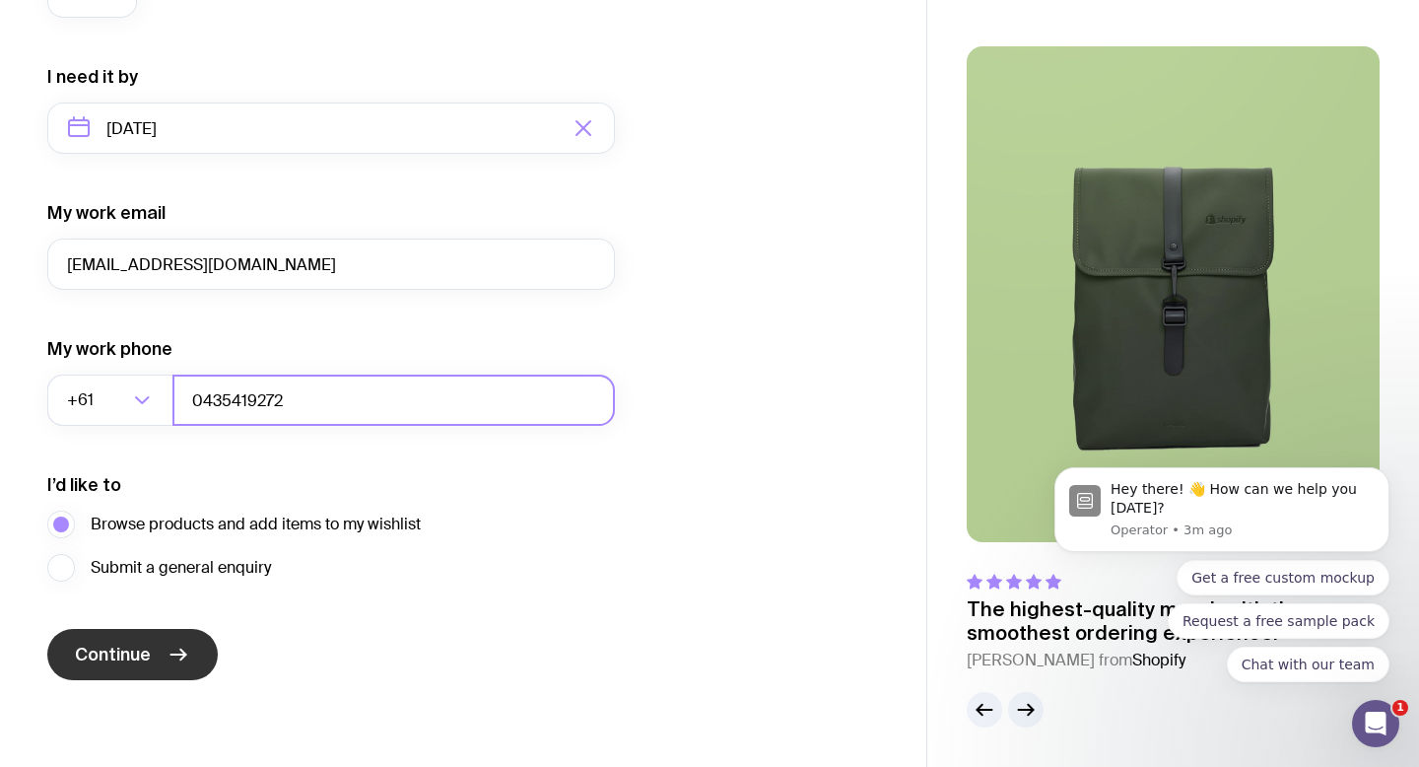
type input "0435419272"
click at [164, 664] on button "Continue" at bounding box center [132, 654] width 171 height 51
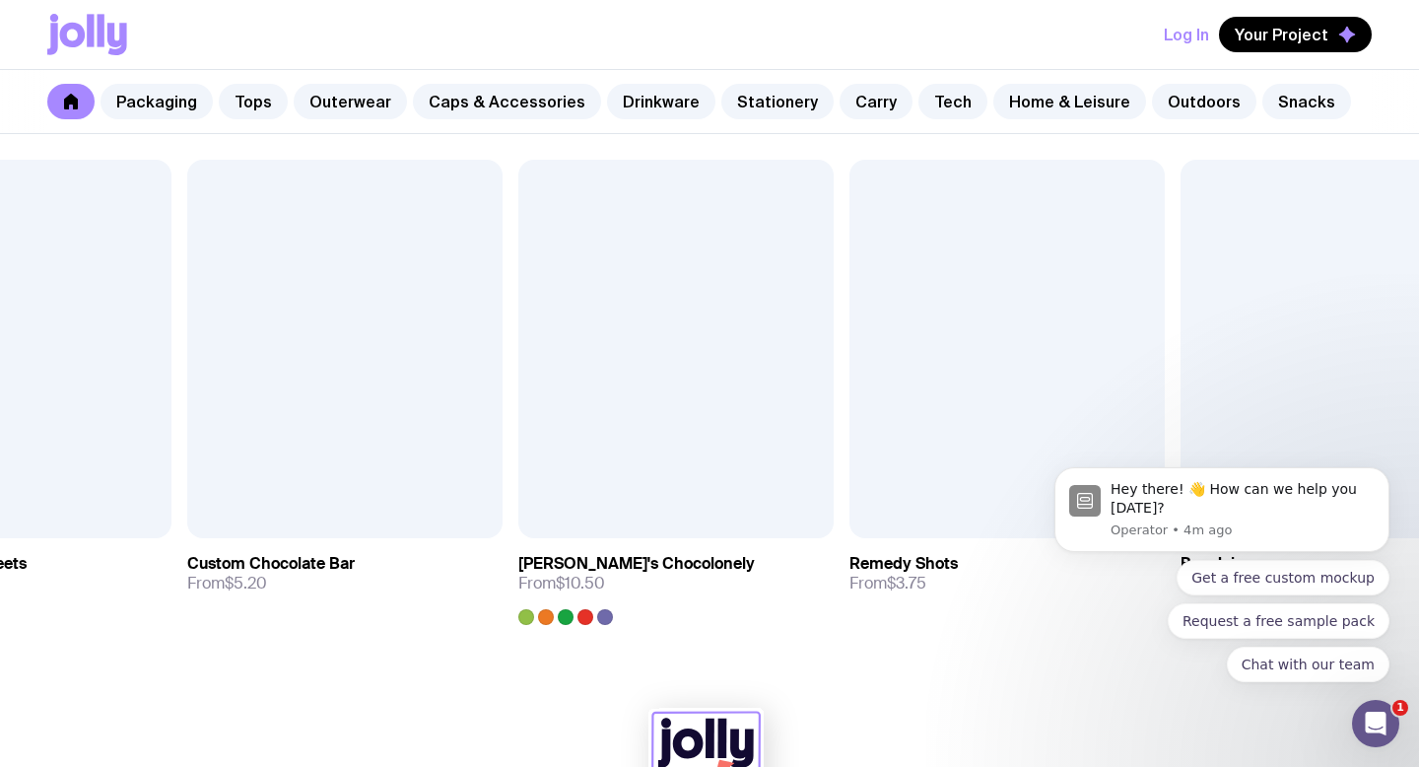
scroll to position [6809, 0]
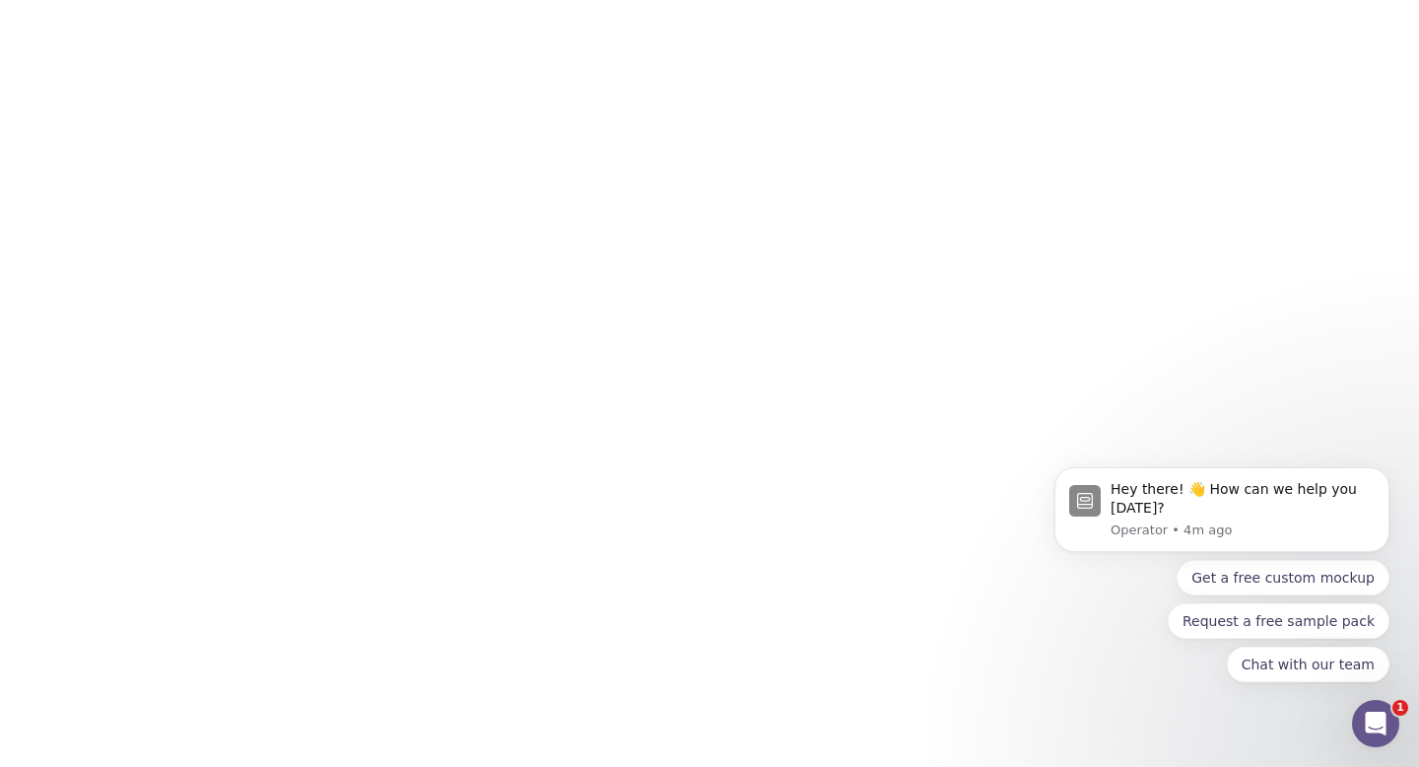
scroll to position [1, 0]
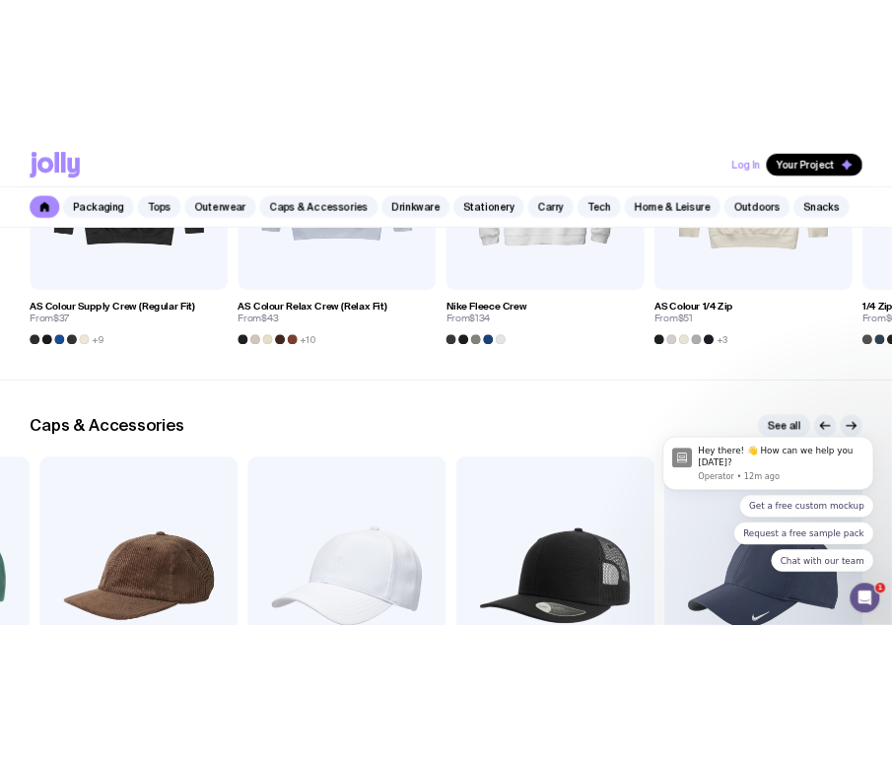
scroll to position [1812, 0]
